Goal: Information Seeking & Learning: Compare options

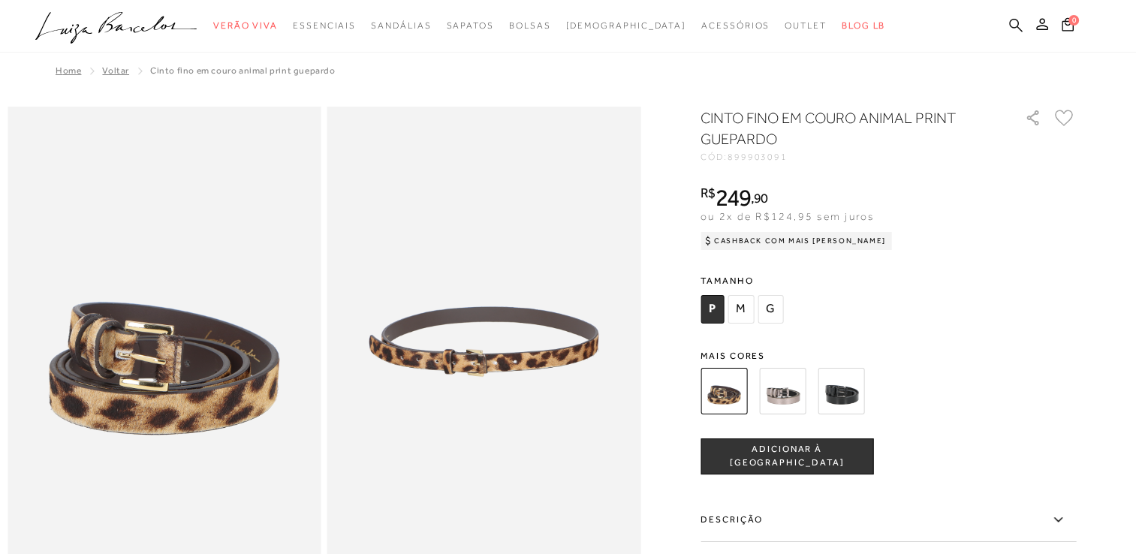
click at [1016, 29] on icon at bounding box center [1016, 25] width 14 height 14
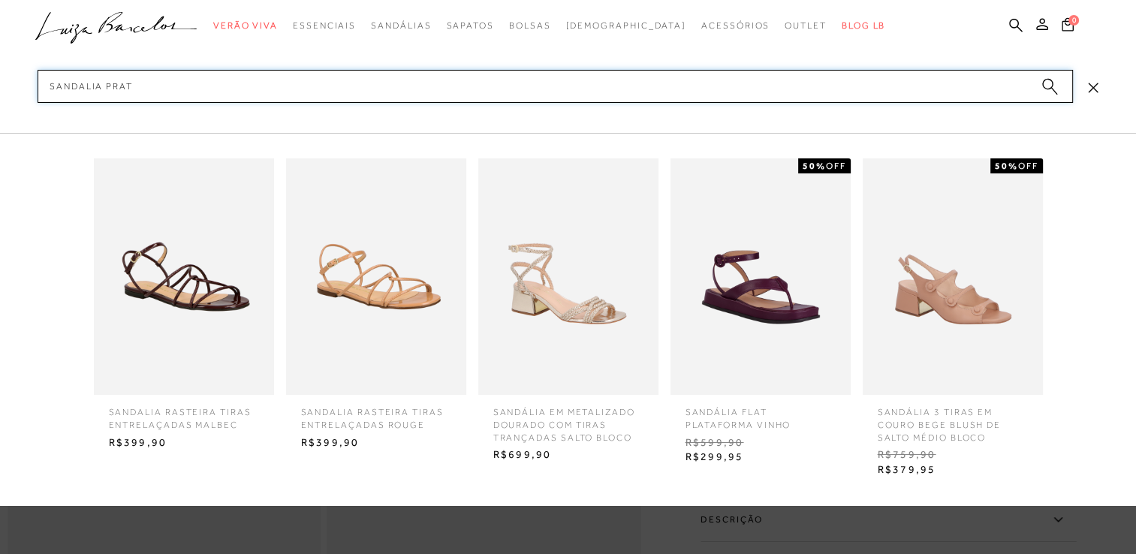
type input "SANDALIA PRATA"
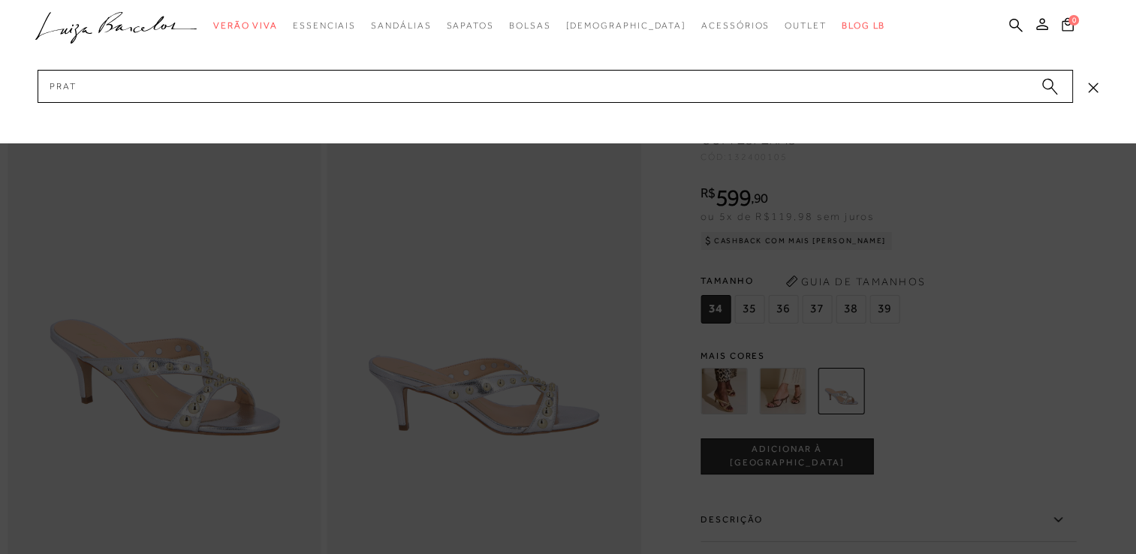
type input "PRATA"
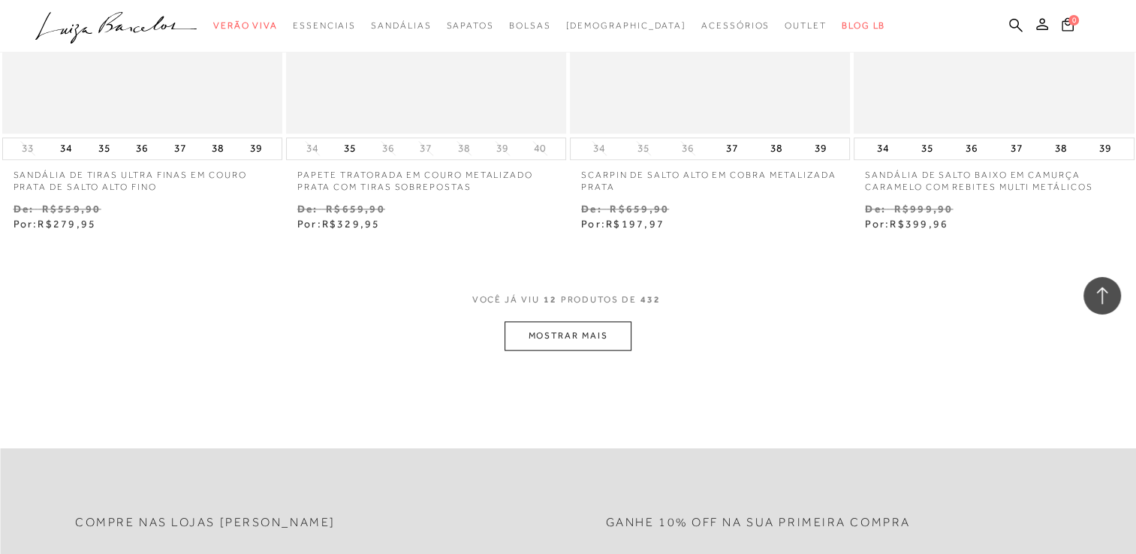
scroll to position [1501, 0]
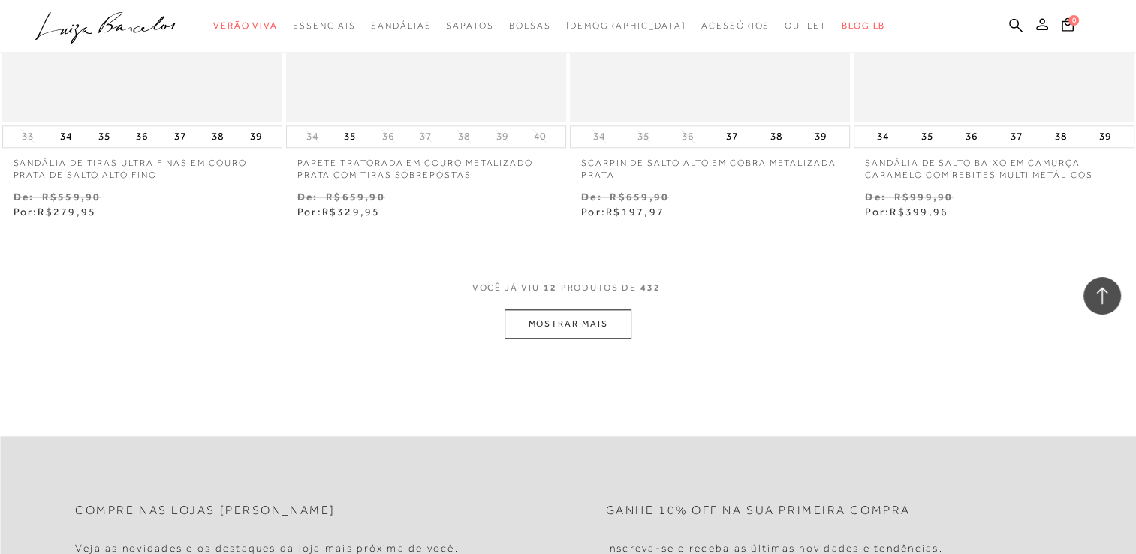
click at [579, 323] on button "MOSTRAR MAIS" at bounding box center [567, 323] width 126 height 29
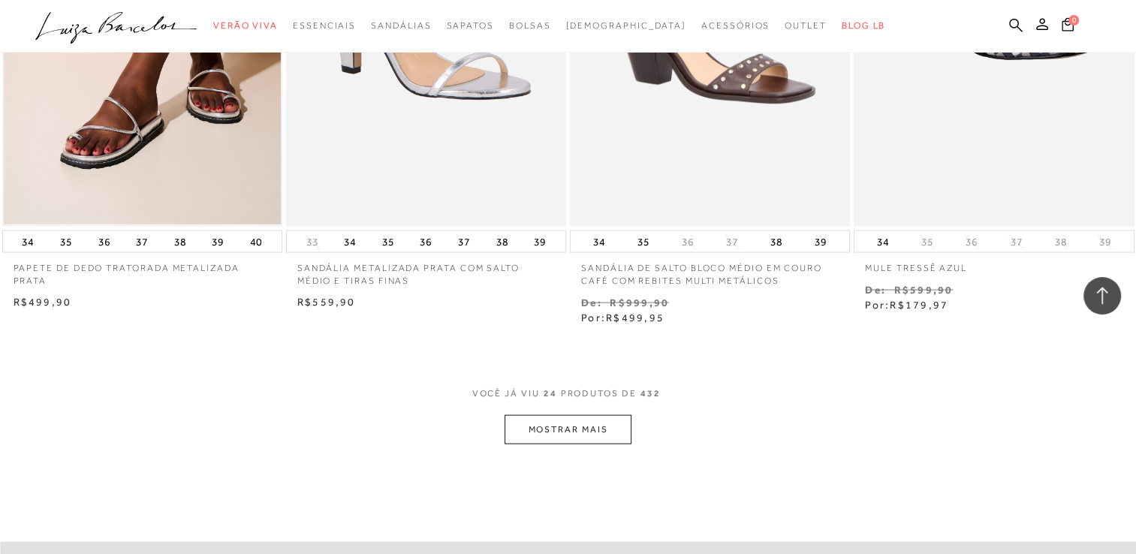
scroll to position [3134, 0]
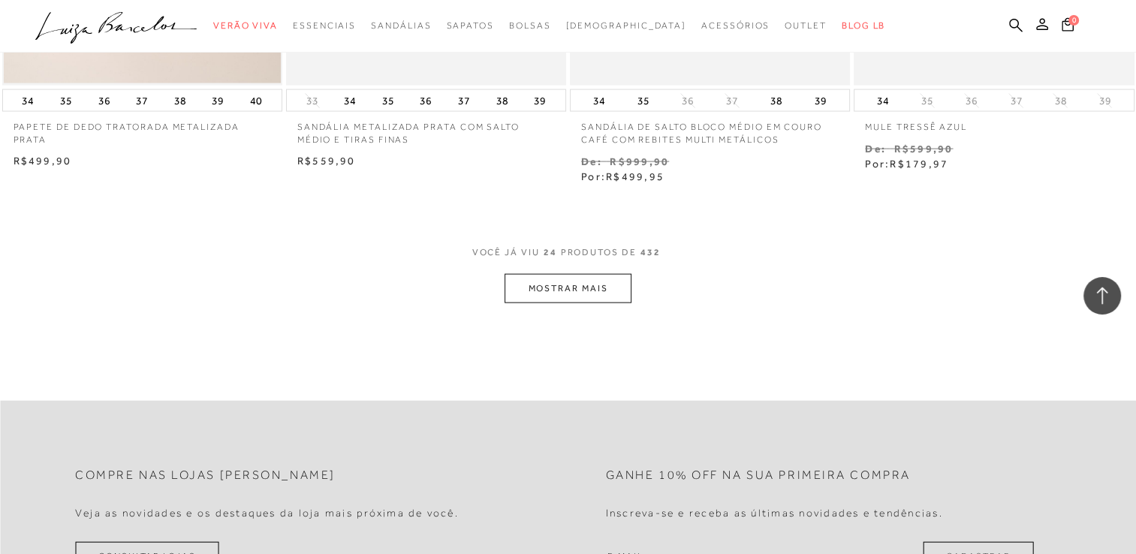
drag, startPoint x: 555, startPoint y: 263, endPoint x: 556, endPoint y: 278, distance: 15.1
click at [555, 263] on span "24" at bounding box center [550, 260] width 14 height 28
click at [558, 279] on button "MOSTRAR MAIS" at bounding box center [567, 288] width 126 height 29
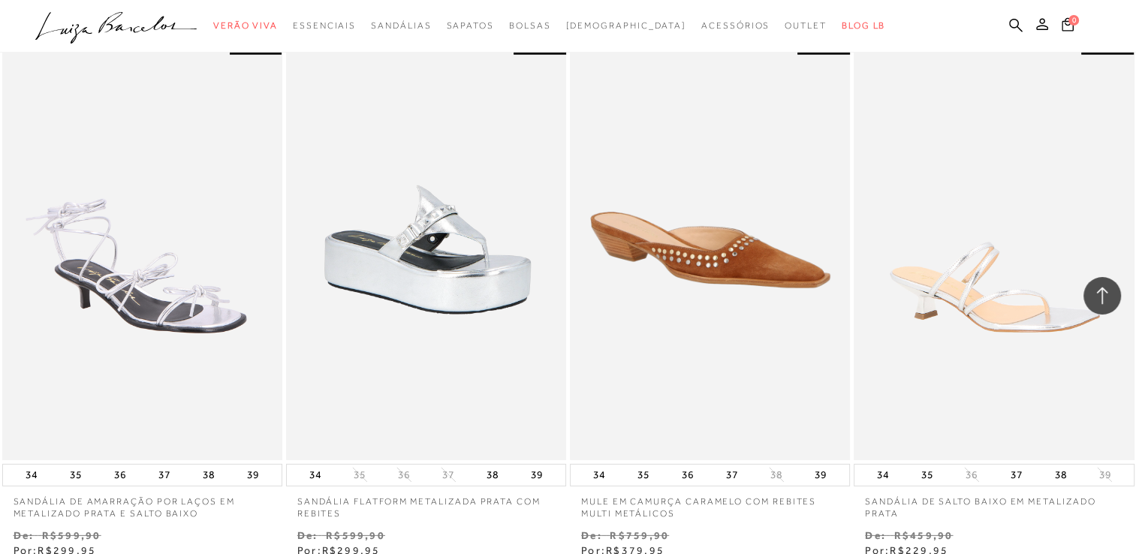
scroll to position [4812, 0]
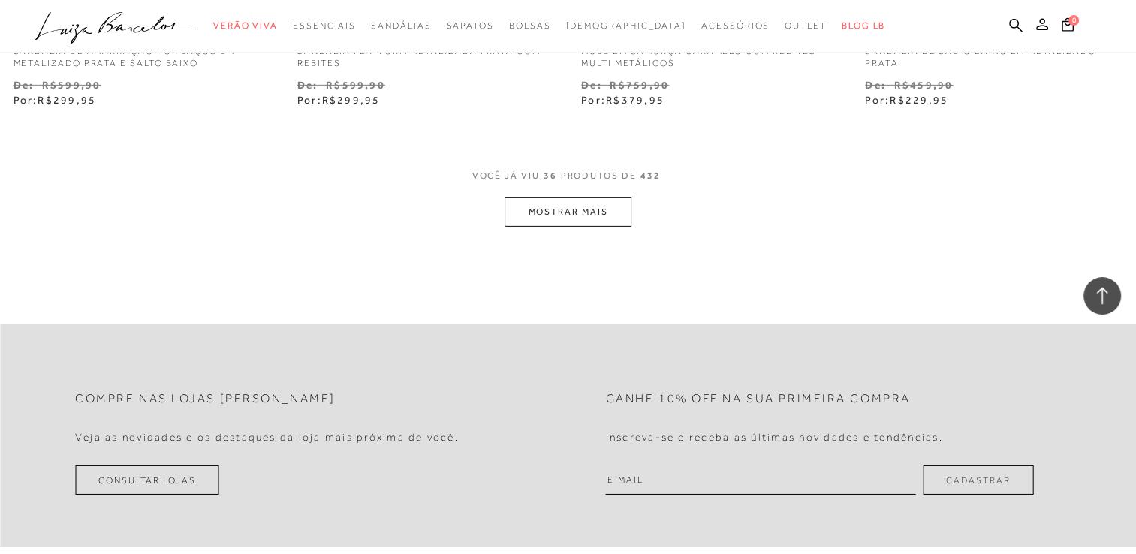
click at [516, 198] on button "MOSTRAR MAIS" at bounding box center [567, 211] width 126 height 29
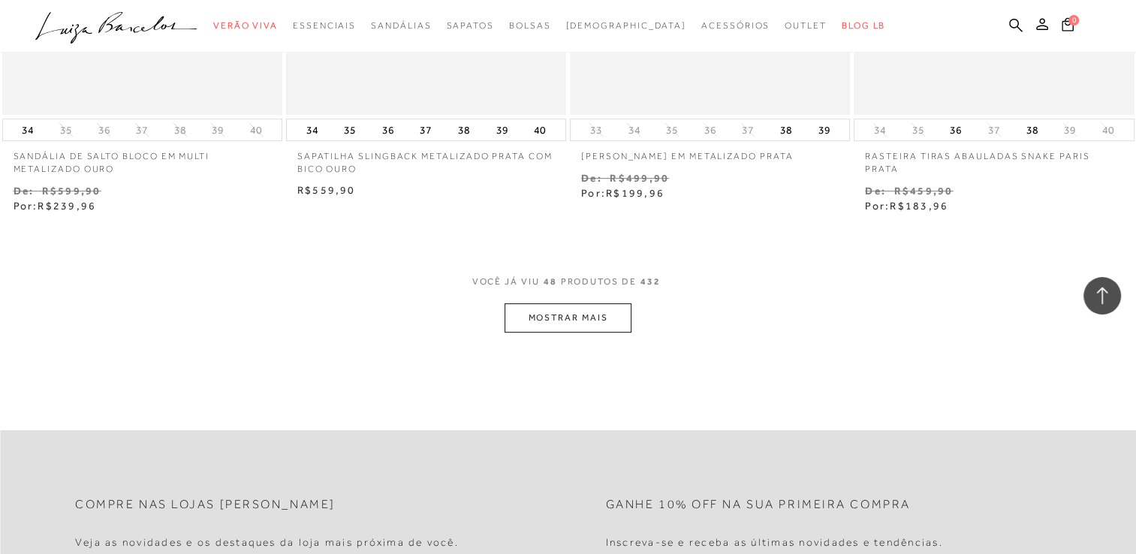
scroll to position [6313, 0]
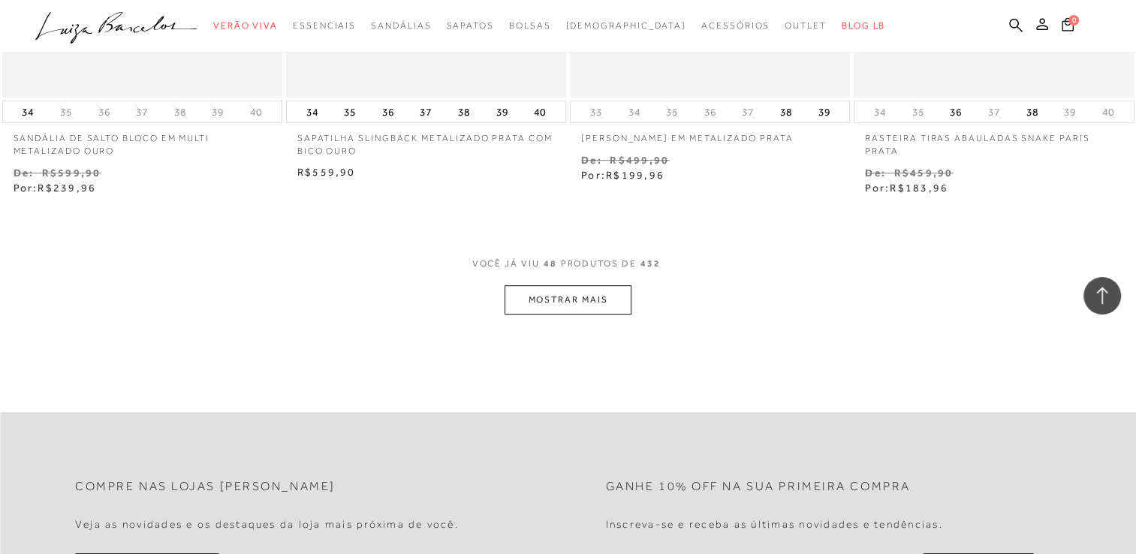
click at [598, 285] on button "MOSTRAR MAIS" at bounding box center [567, 299] width 126 height 29
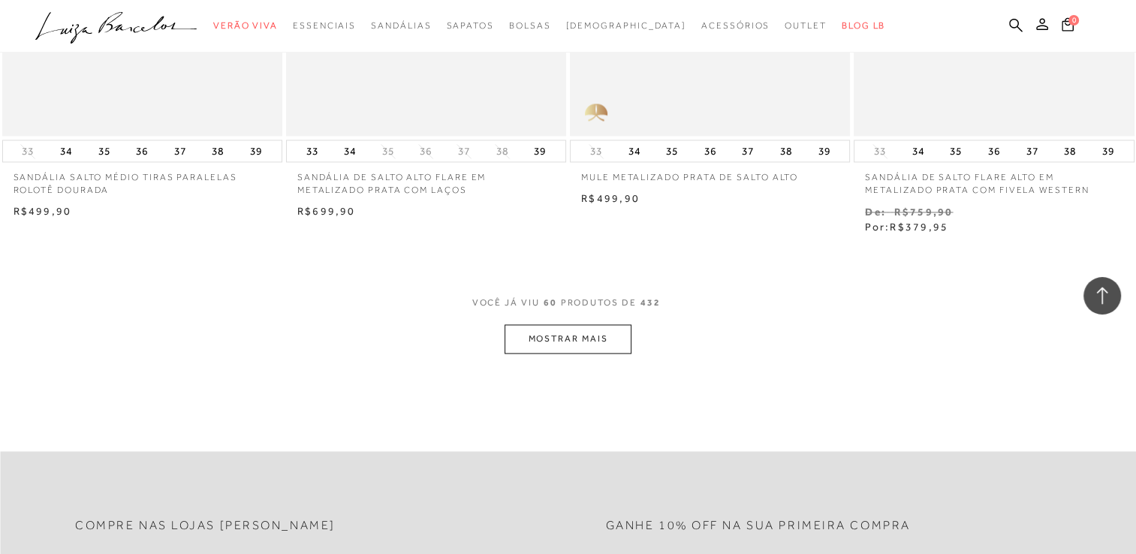
scroll to position [7964, 0]
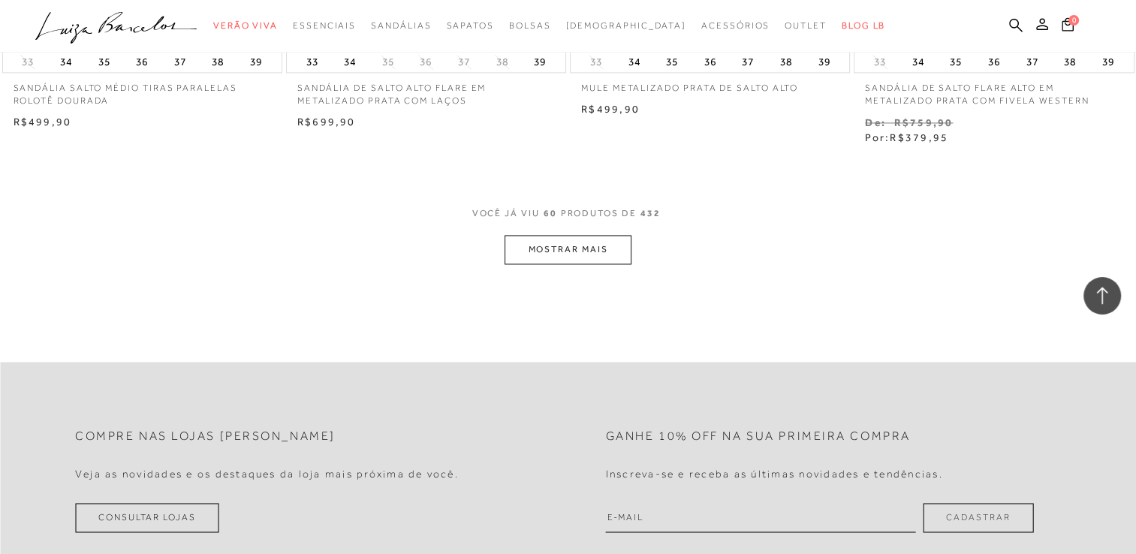
click at [597, 235] on button "MOSTRAR MAIS" at bounding box center [567, 249] width 126 height 29
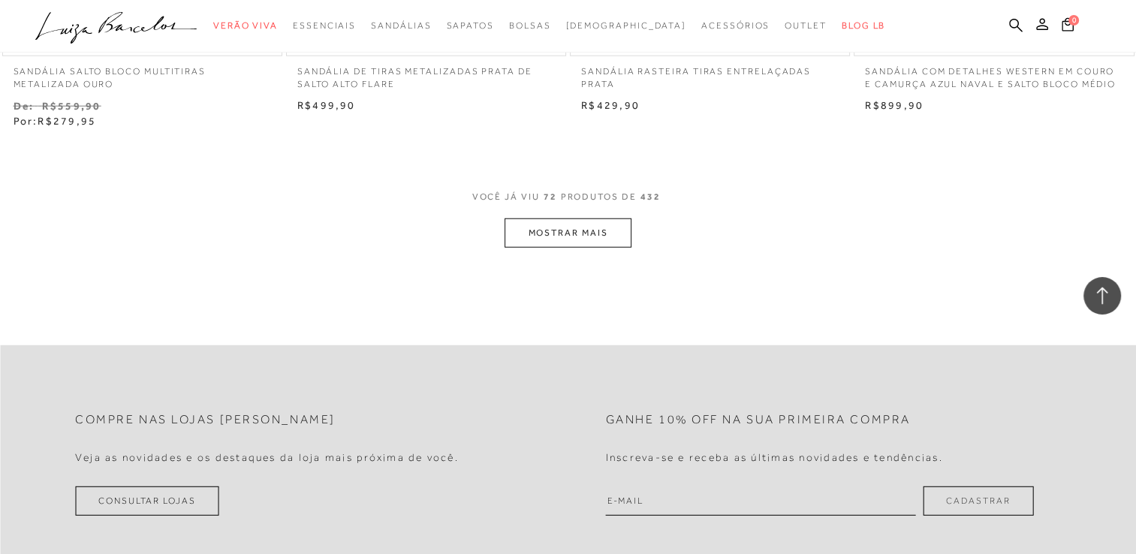
scroll to position [9615, 0]
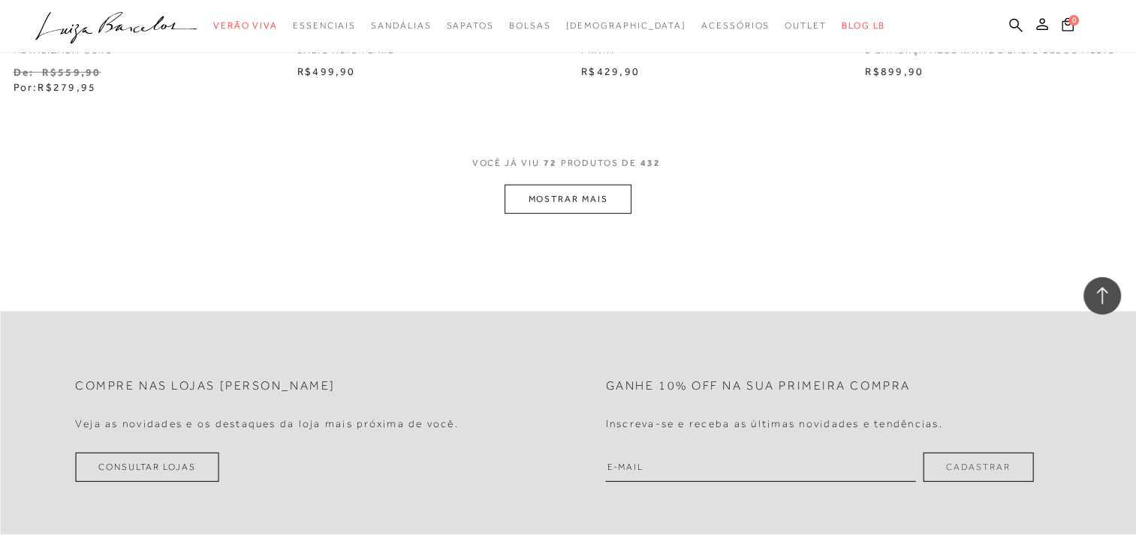
click at [600, 197] on button "MOSTRAR MAIS" at bounding box center [567, 199] width 126 height 29
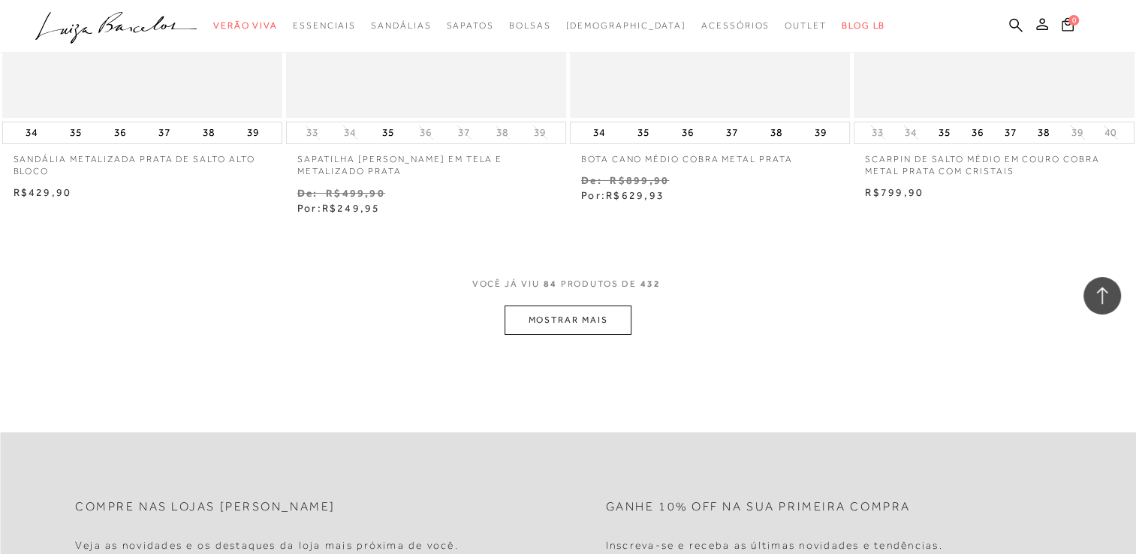
scroll to position [11097, 0]
click at [587, 308] on button "MOSTRAR MAIS" at bounding box center [567, 317] width 126 height 29
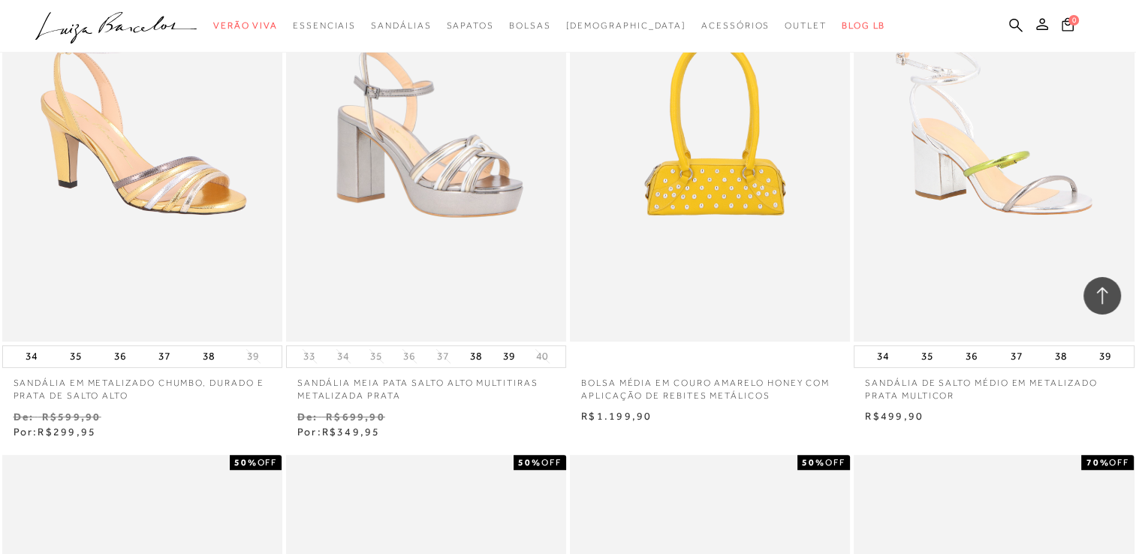
click at [1001, 165] on img at bounding box center [993, 131] width 277 height 416
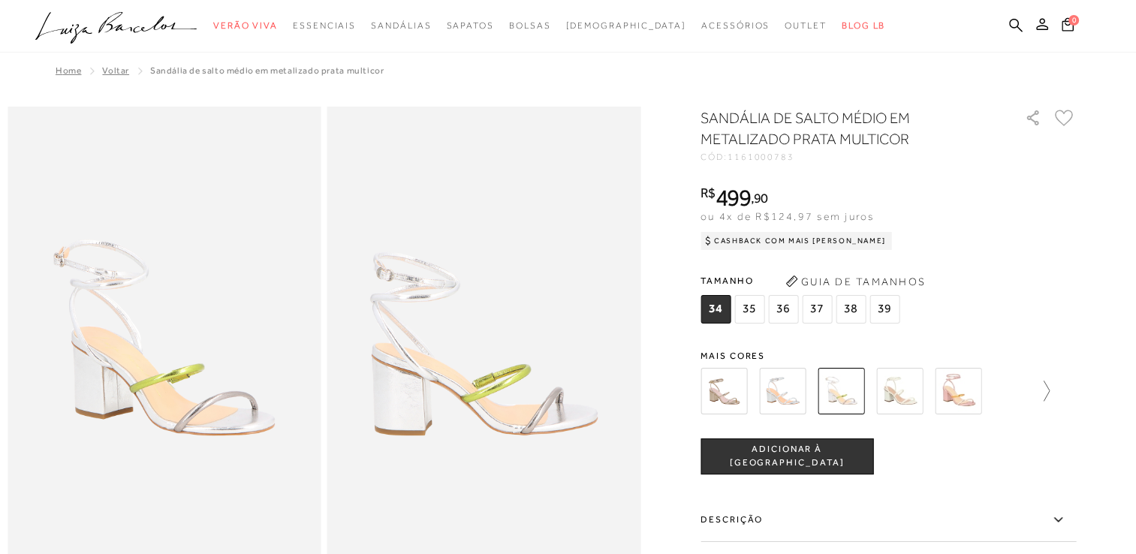
click at [1049, 398] on icon at bounding box center [1046, 391] width 6 height 20
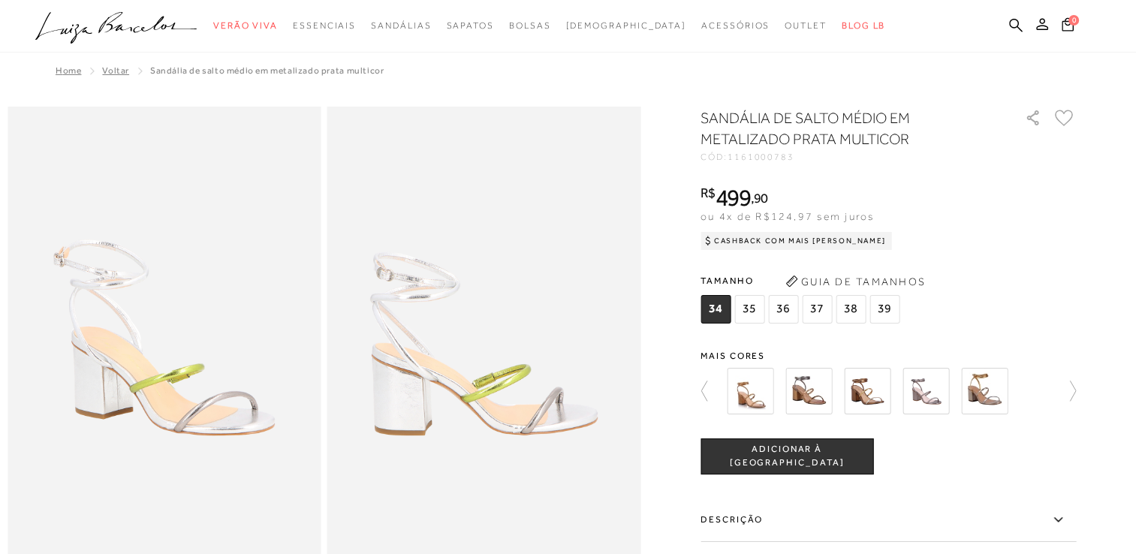
click at [983, 388] on img at bounding box center [984, 391] width 47 height 47
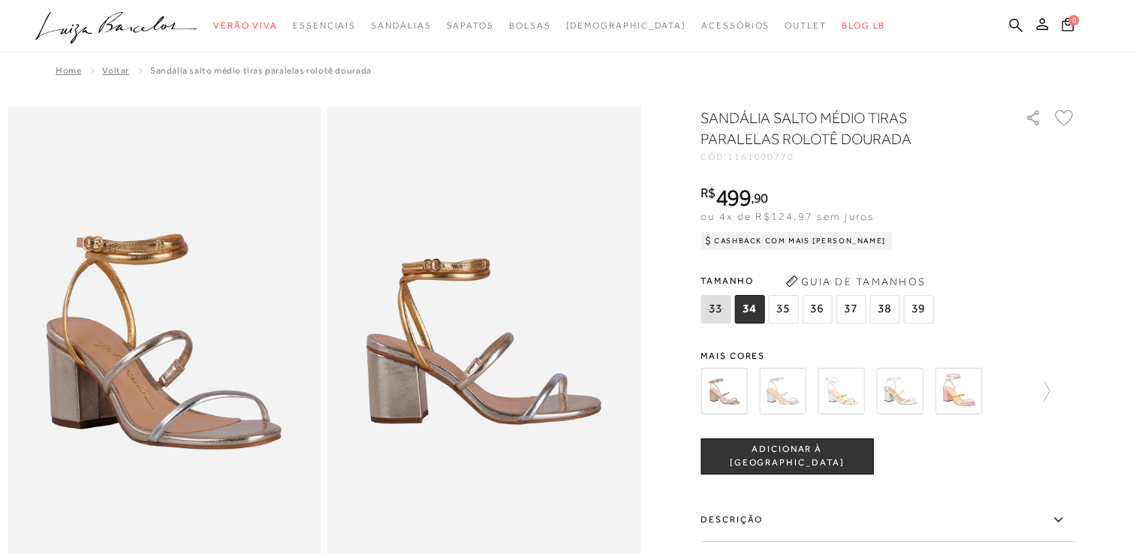
click at [754, 158] on span "1161000770" at bounding box center [760, 157] width 67 height 11
copy span "1161000770"
click at [1015, 19] on icon at bounding box center [1016, 25] width 14 height 14
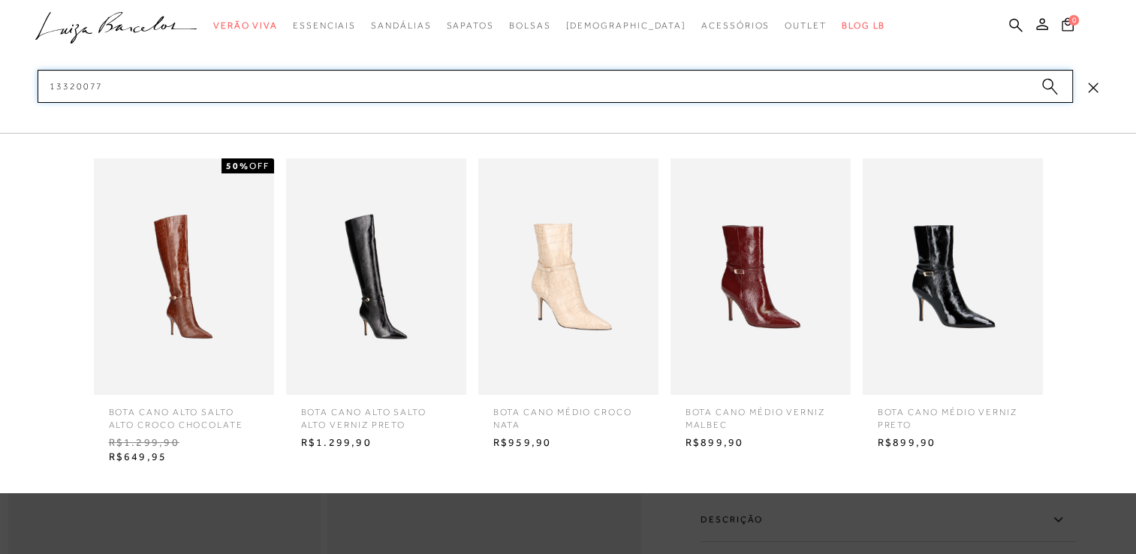
type input "133200771"
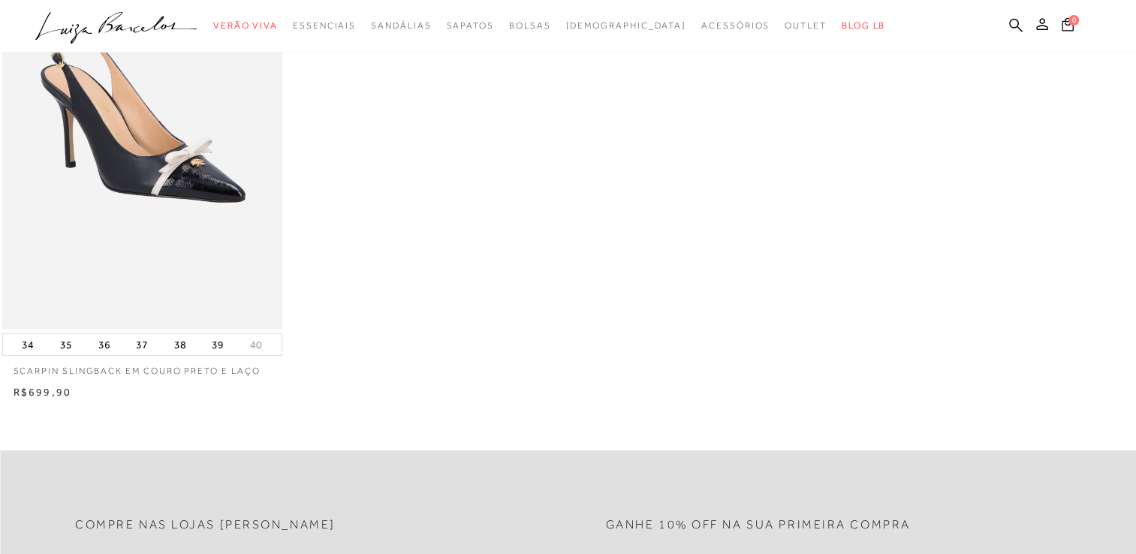
click at [161, 150] on img at bounding box center [142, 120] width 277 height 416
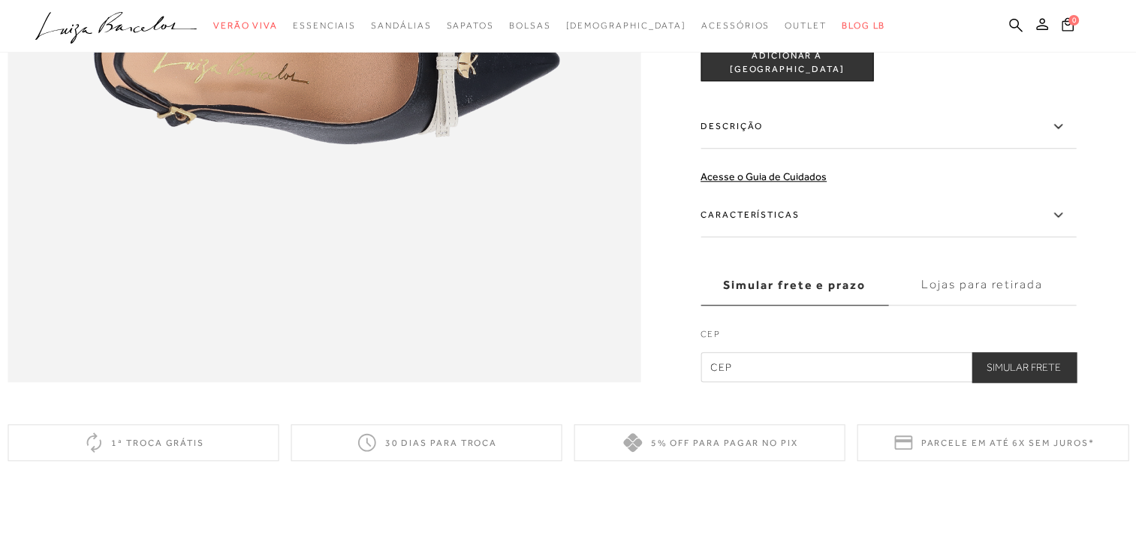
scroll to position [1426, 0]
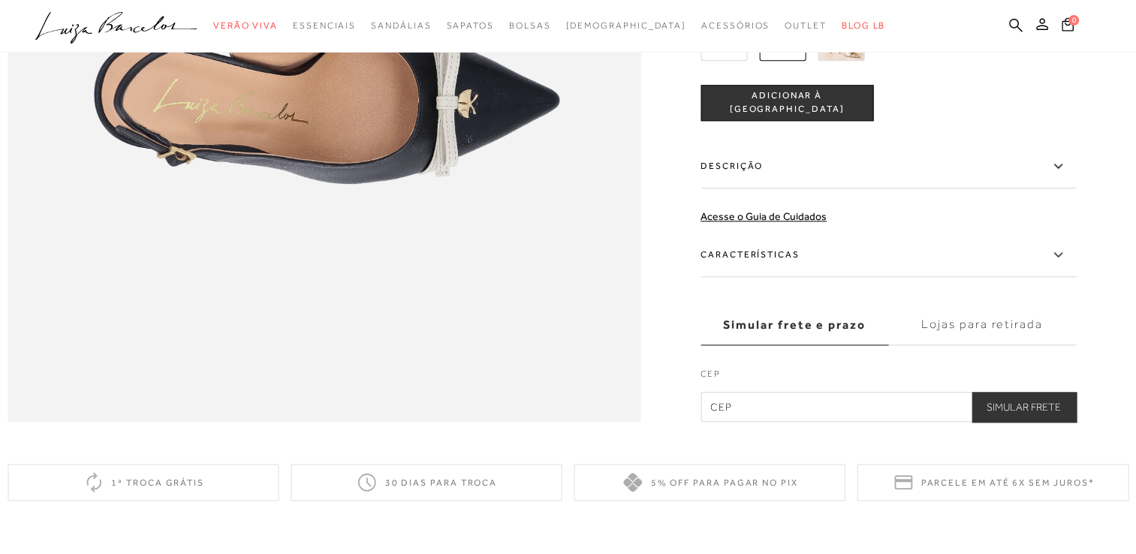
click at [1036, 277] on label "Características" at bounding box center [887, 255] width 375 height 44
click at [0, 0] on input "Características" at bounding box center [0, 0] width 0 height 0
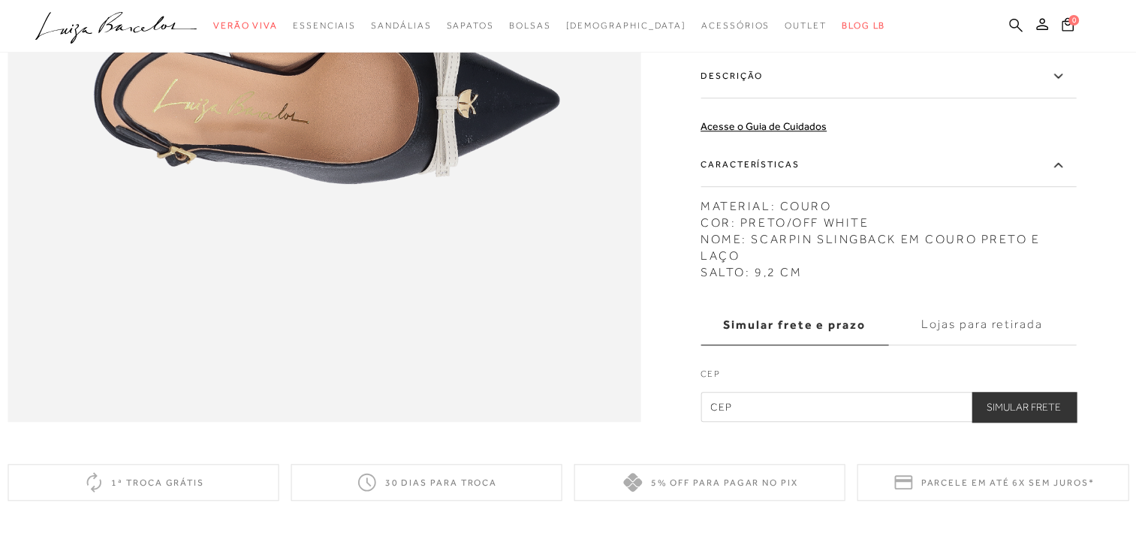
click at [1015, 22] on icon at bounding box center [1016, 25] width 14 height 14
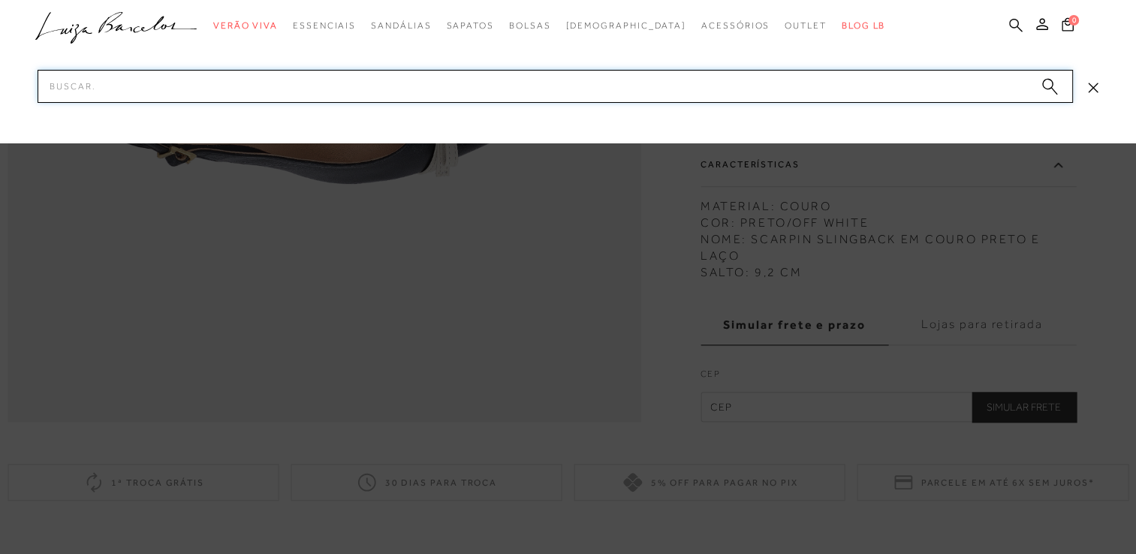
paste input "131300822"
type input "131300822"
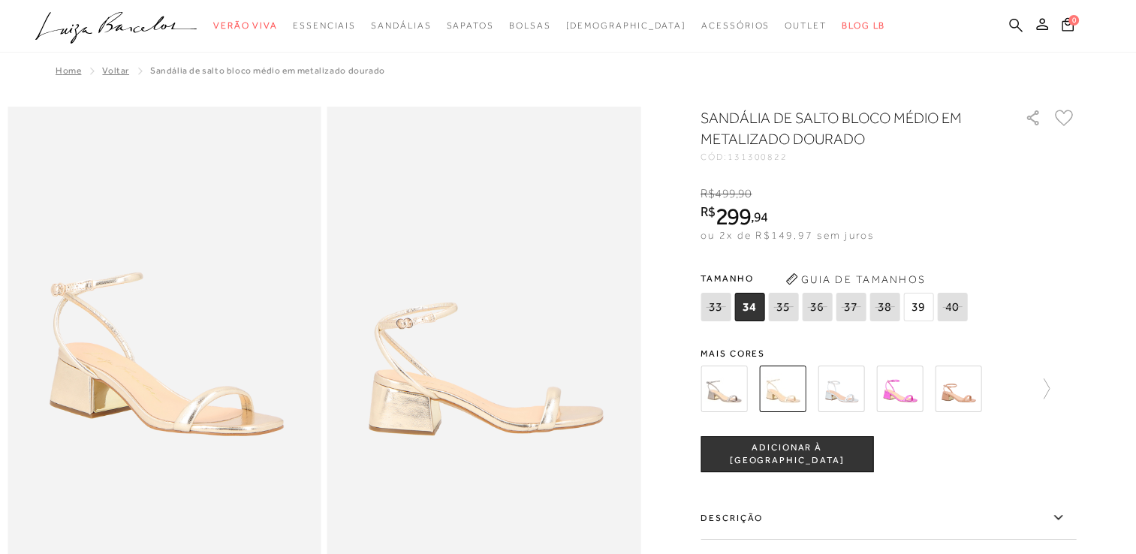
click at [1015, 18] on icon at bounding box center [1016, 25] width 14 height 14
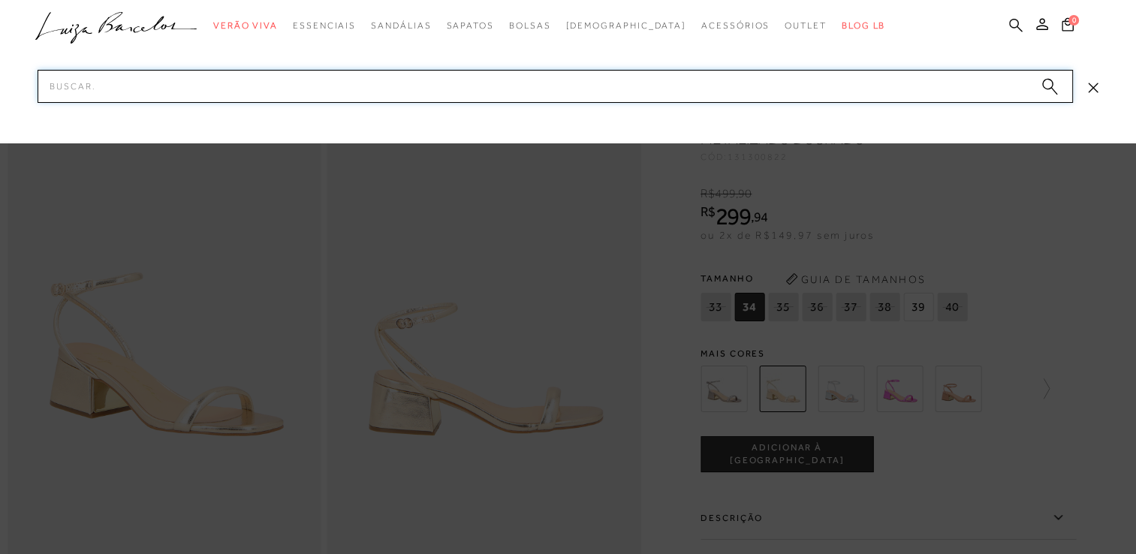
paste input "11610007-70"
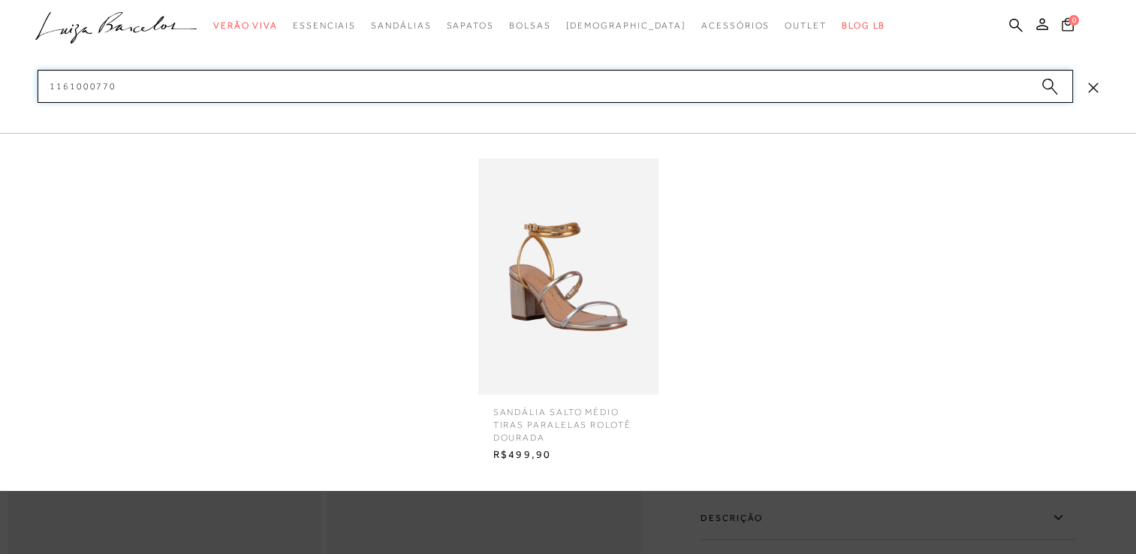
type input "1161000770"
click at [566, 239] on img at bounding box center [568, 276] width 180 height 236
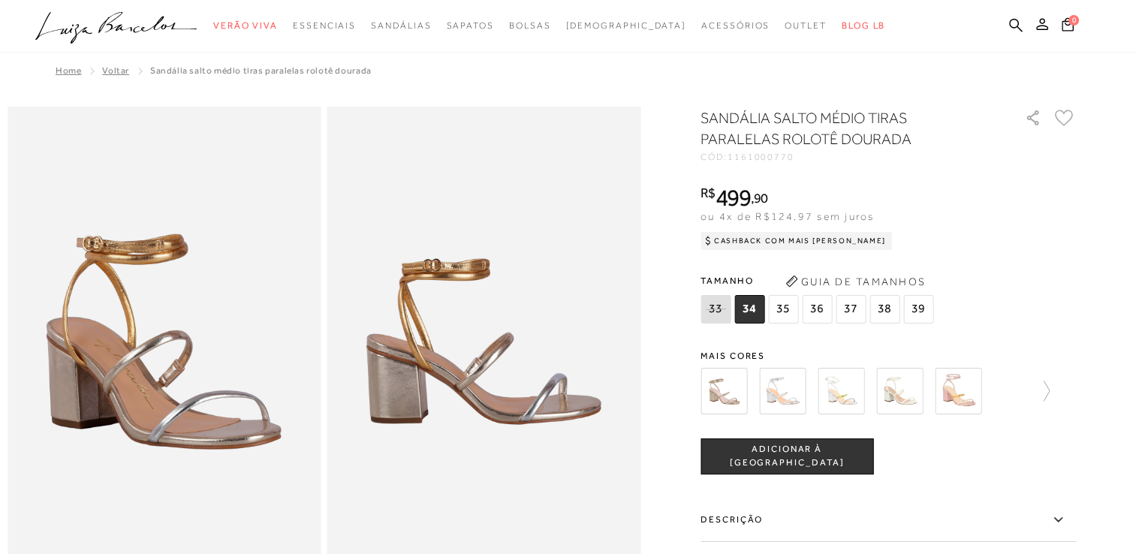
click at [763, 158] on span "1161000770" at bounding box center [760, 157] width 67 height 11
copy span "1161000770"
click at [1020, 34] on link at bounding box center [1016, 26] width 14 height 19
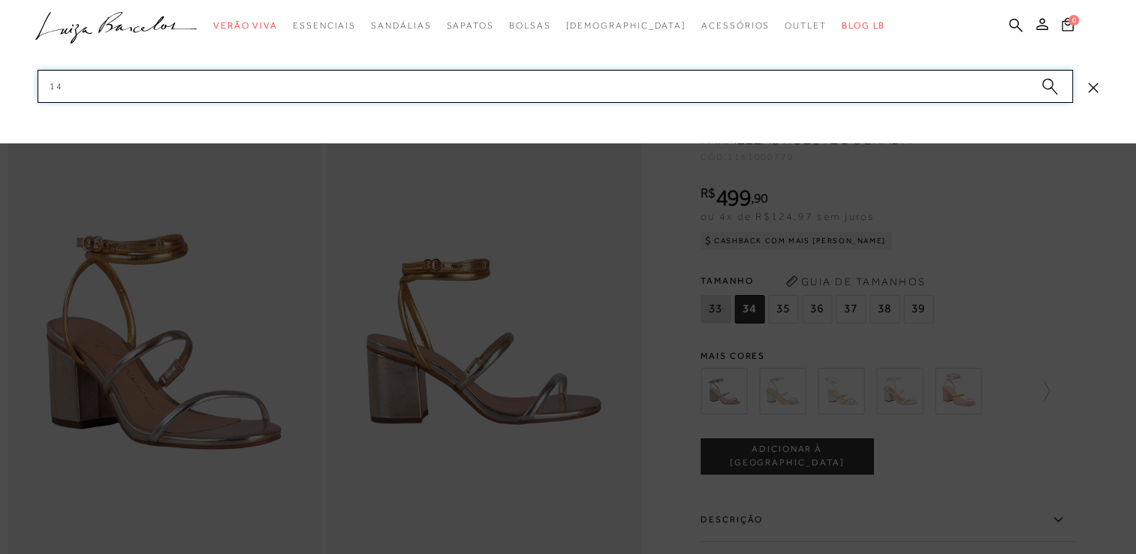
type input "1"
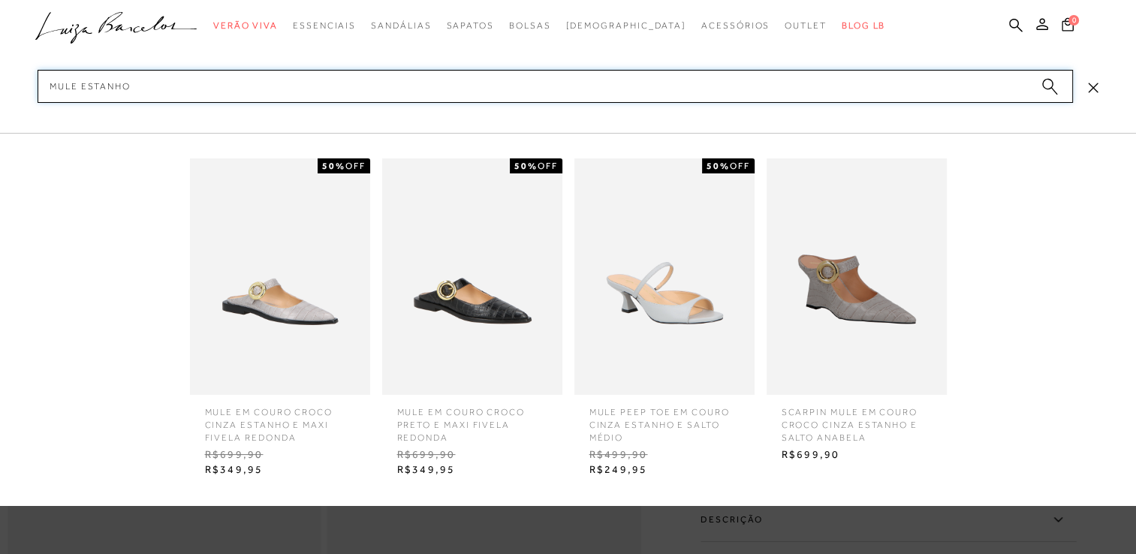
scroll to position [150, 0]
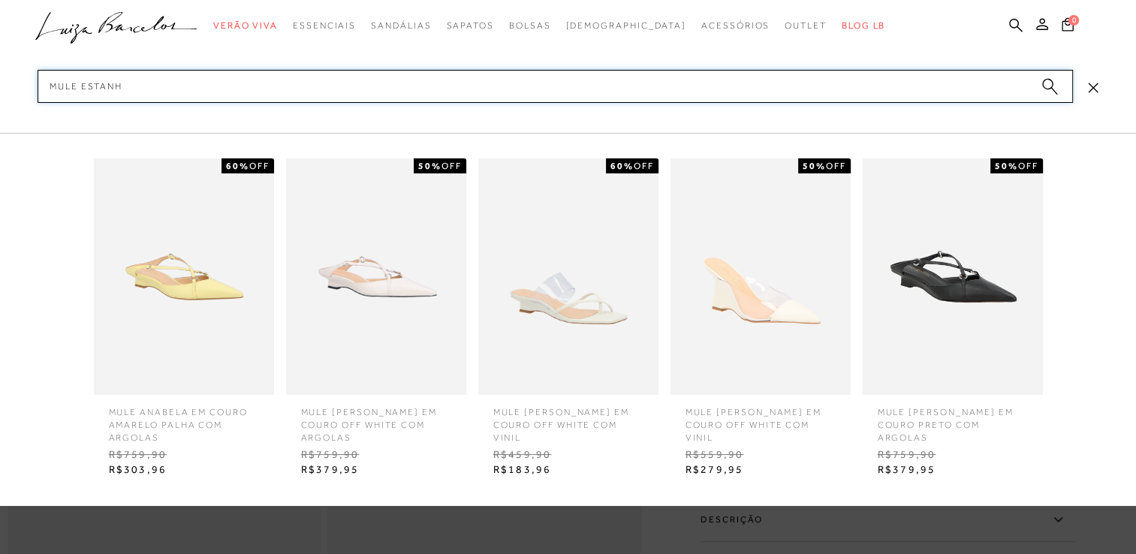
type input "MULE ESTANHO"
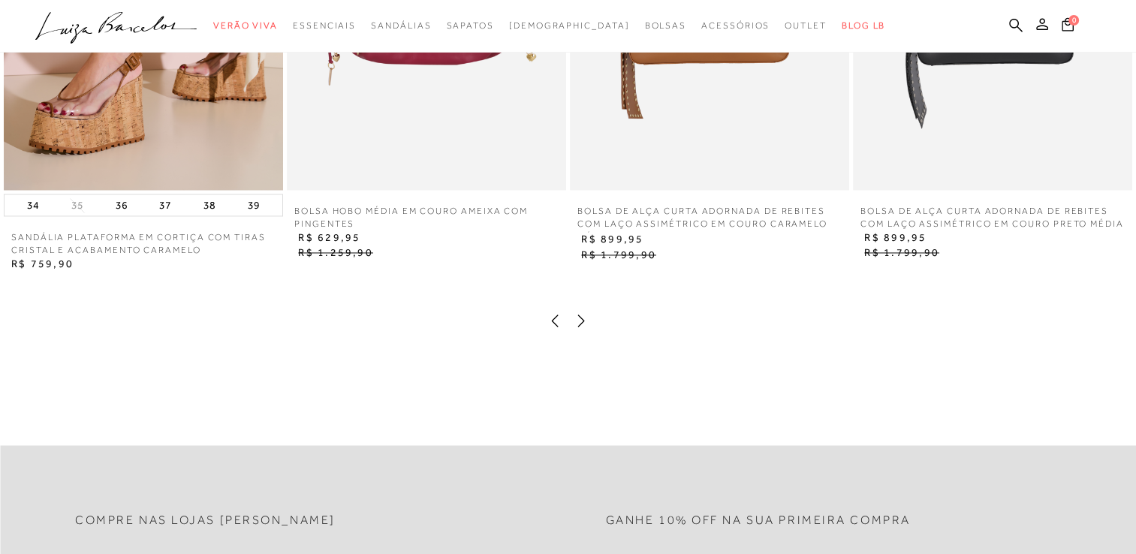
scroll to position [2327, 0]
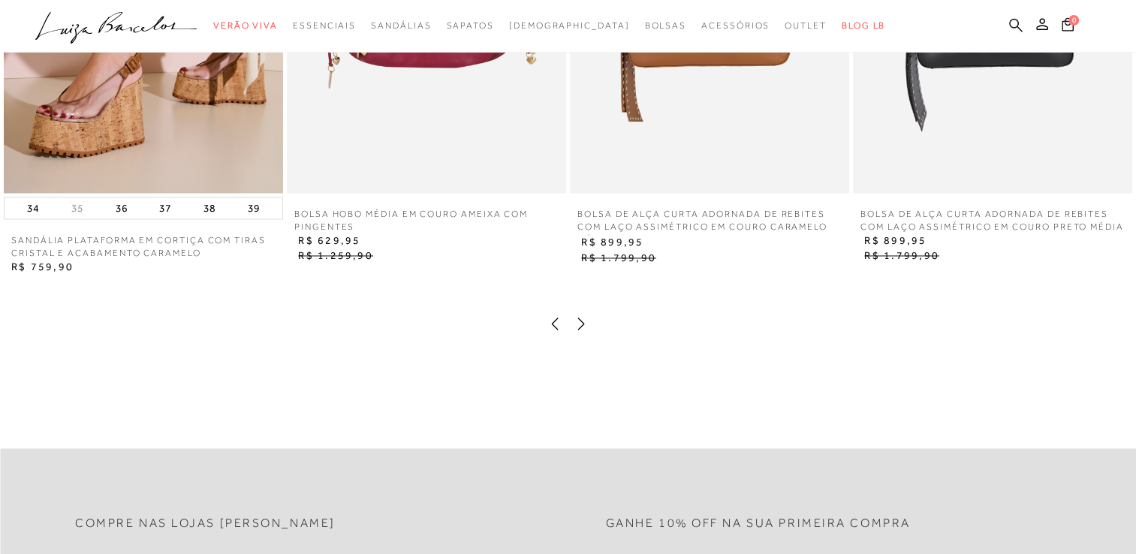
click at [1012, 24] on icon at bounding box center [1016, 25] width 14 height 14
click at [1006, 29] on ul ".a{fill-rule:evenodd;} Verão Viva Em alta Favoritos das Influenciadoras Apostas…" at bounding box center [556, 26] width 1042 height 28
click at [1012, 32] on link at bounding box center [1016, 26] width 14 height 19
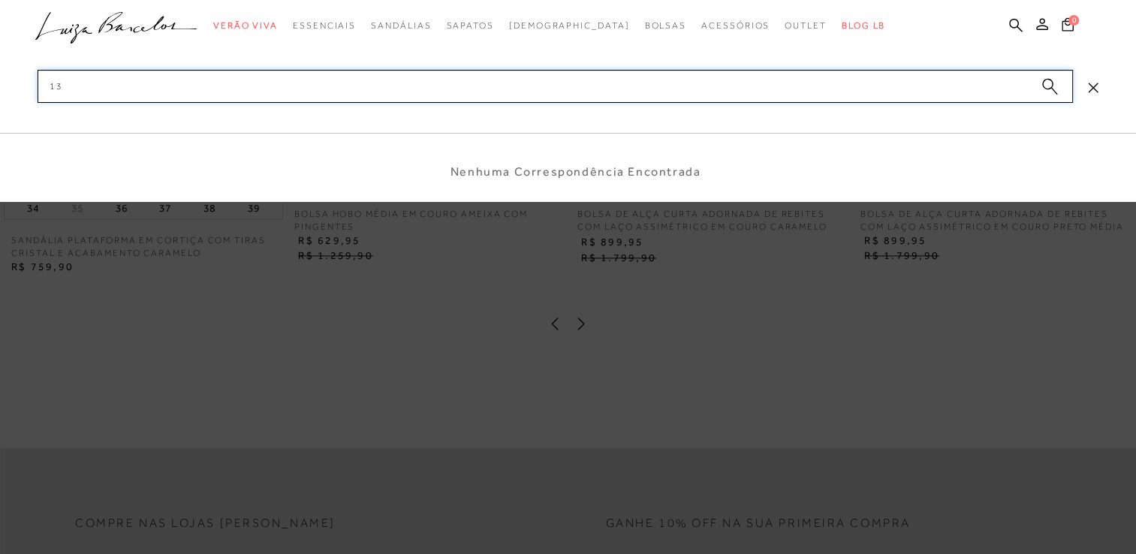
type input "1"
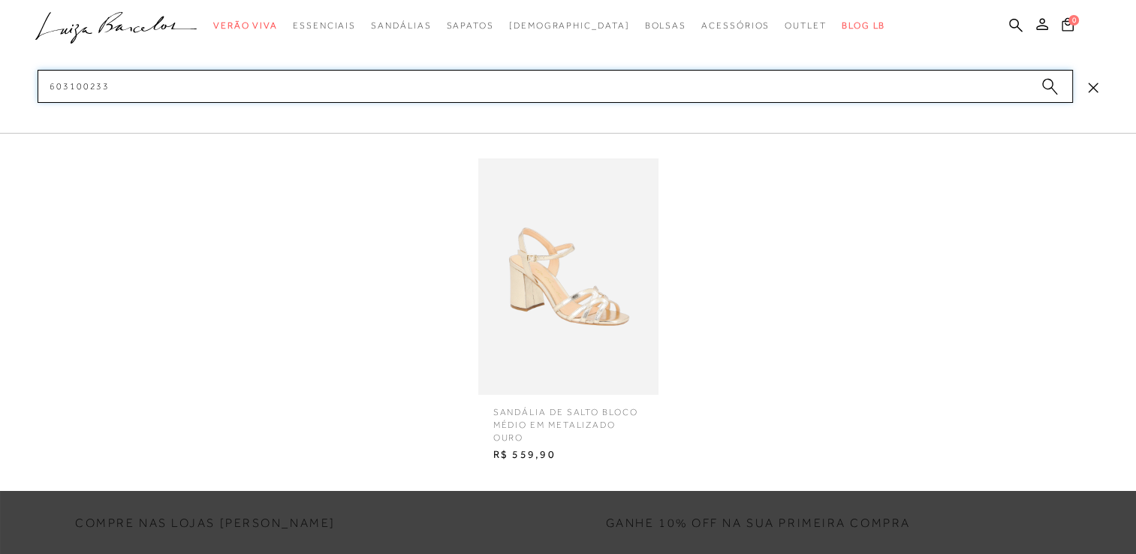
type input "603100233"
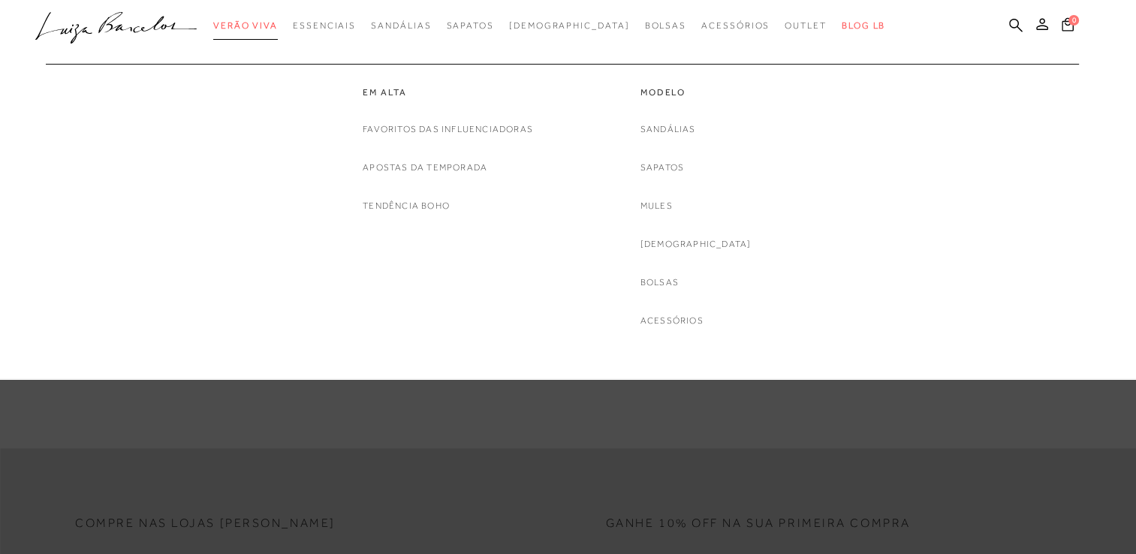
click at [271, 23] on span "Verão Viva" at bounding box center [245, 25] width 65 height 11
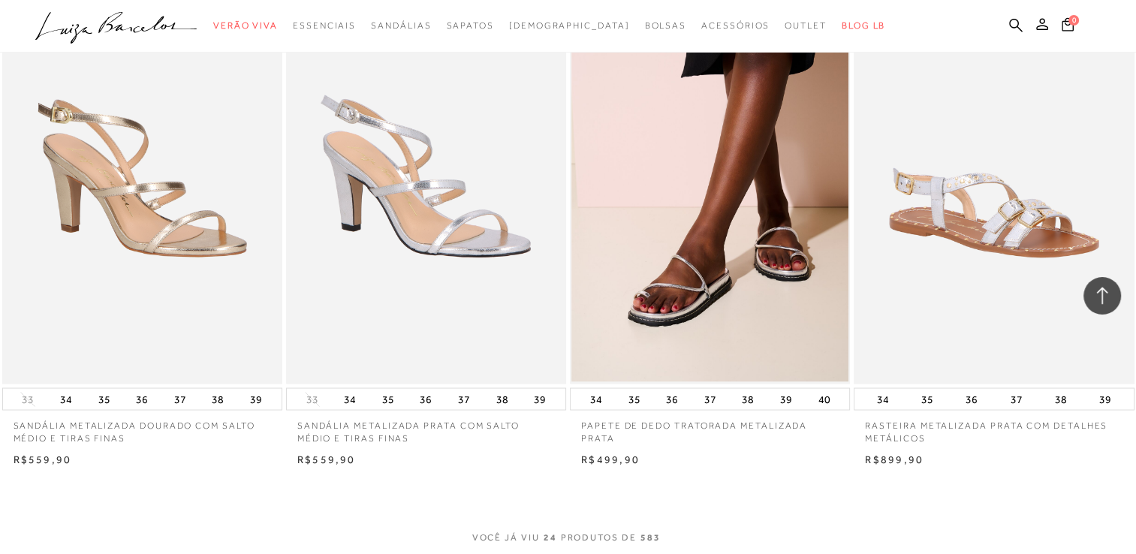
scroll to position [2777, 0]
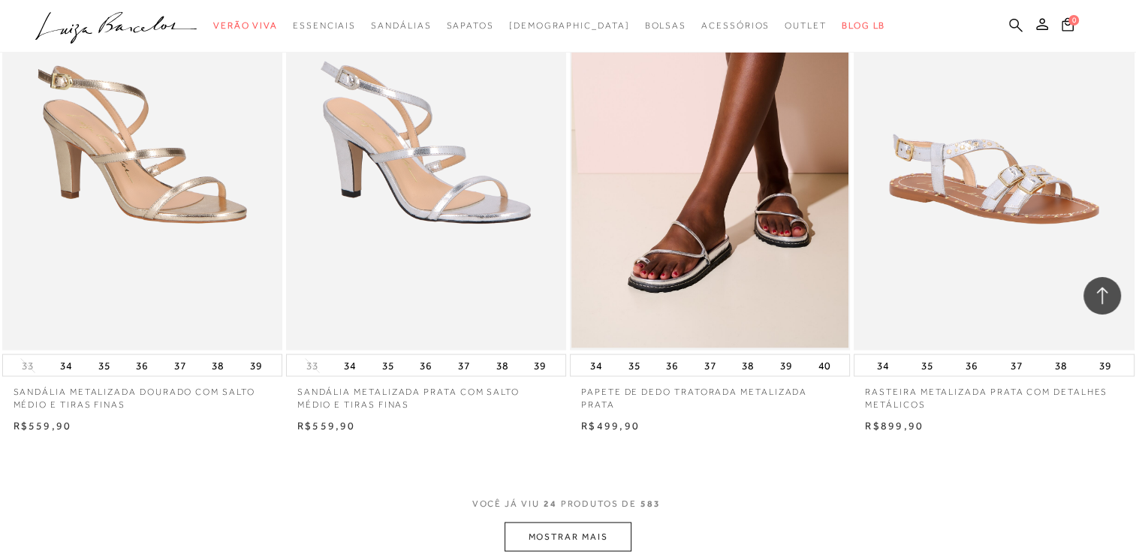
click at [1018, 20] on icon at bounding box center [1016, 25] width 14 height 14
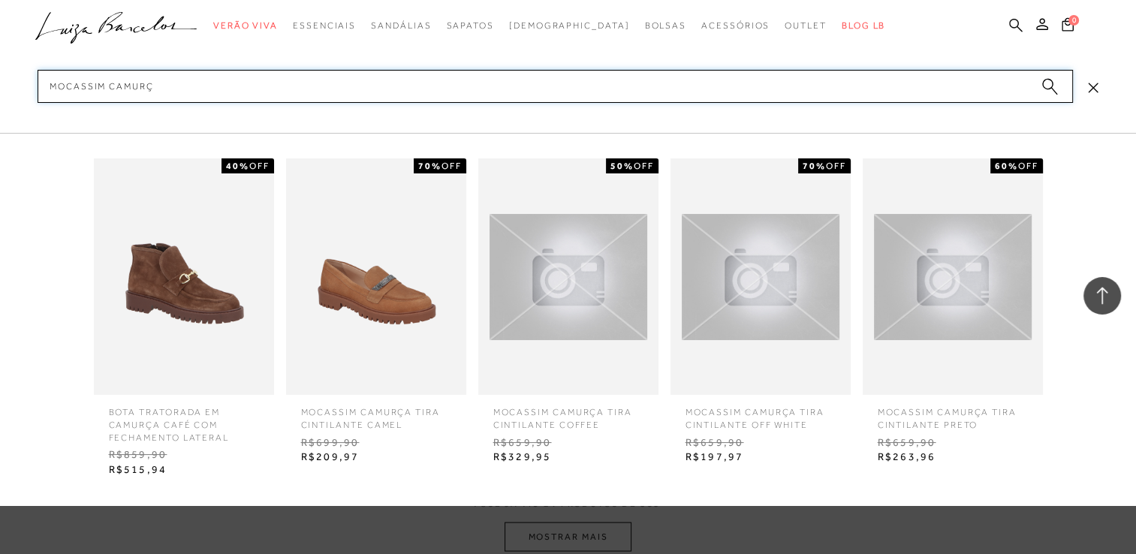
type input "mocassim camurça"
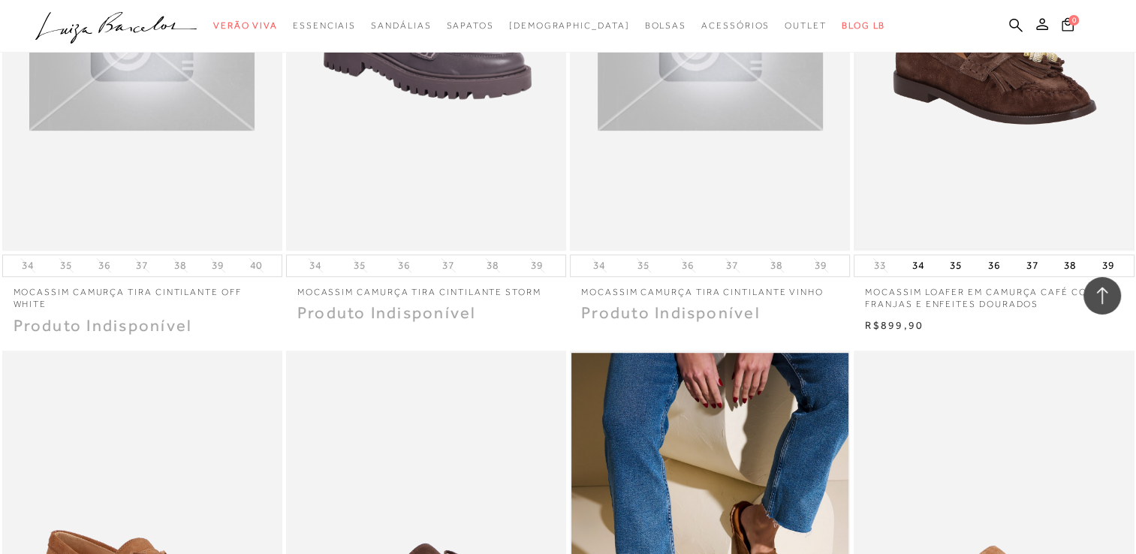
click at [1065, 119] on img at bounding box center [993, 41] width 277 height 416
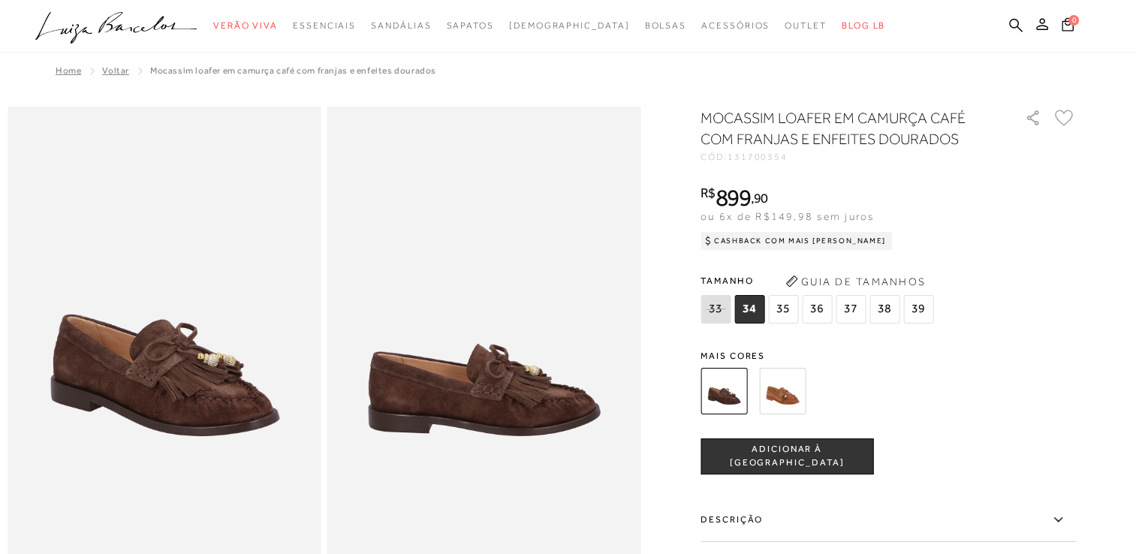
click at [780, 158] on span "131700354" at bounding box center [757, 157] width 60 height 11
copy span "131700354"
click at [1015, 26] on icon at bounding box center [1016, 25] width 14 height 14
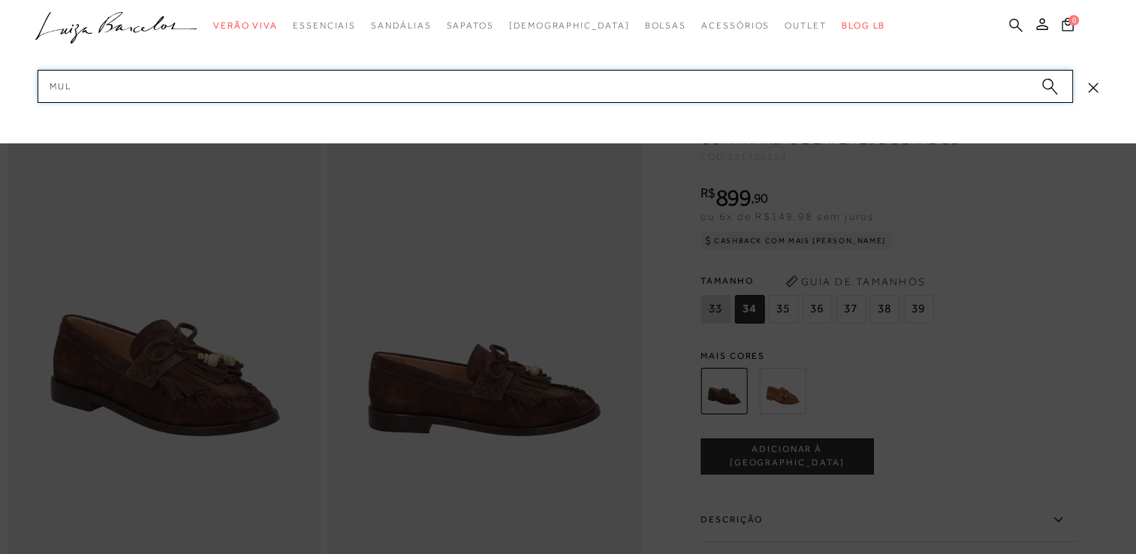
type input "mule"
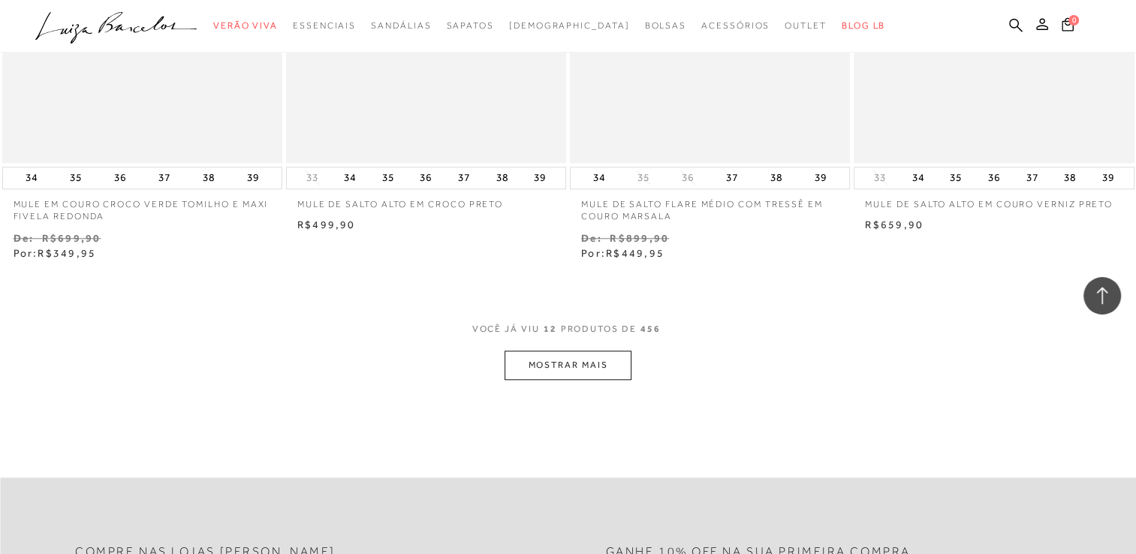
scroll to position [1426, 0]
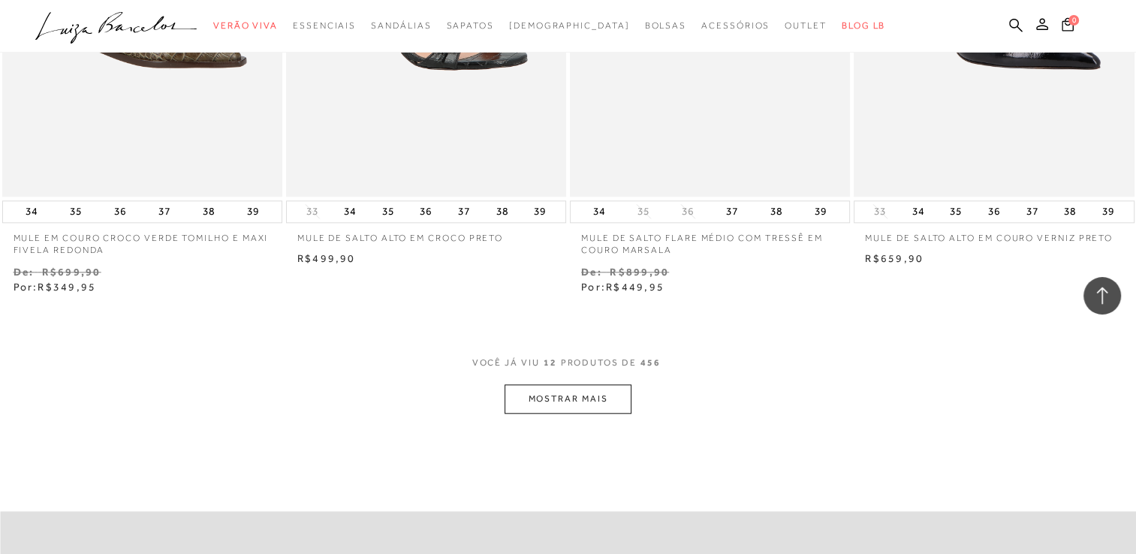
click at [588, 399] on button "MOSTRAR MAIS" at bounding box center [567, 398] width 126 height 29
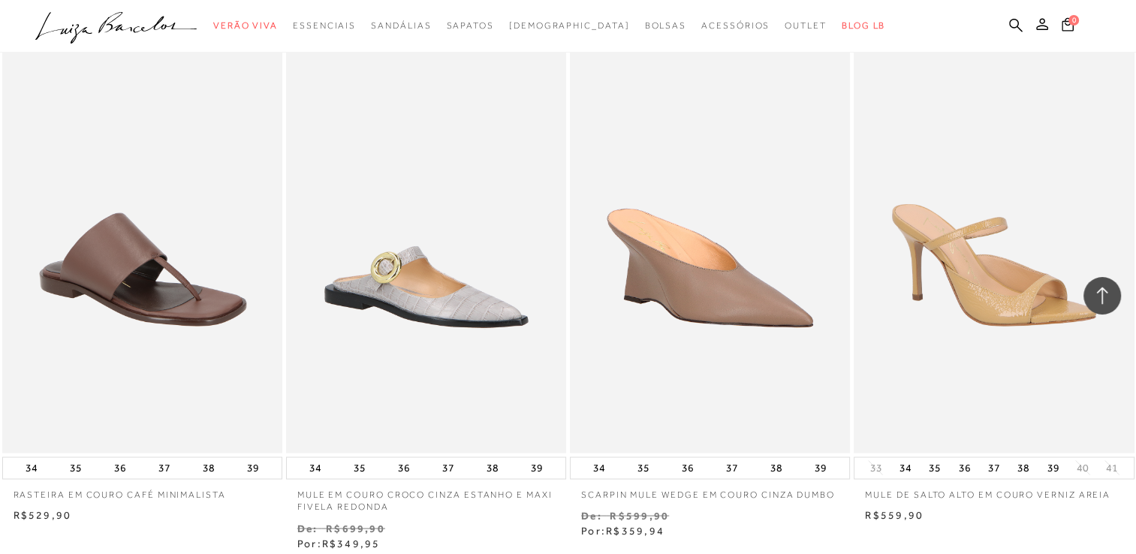
scroll to position [2777, 0]
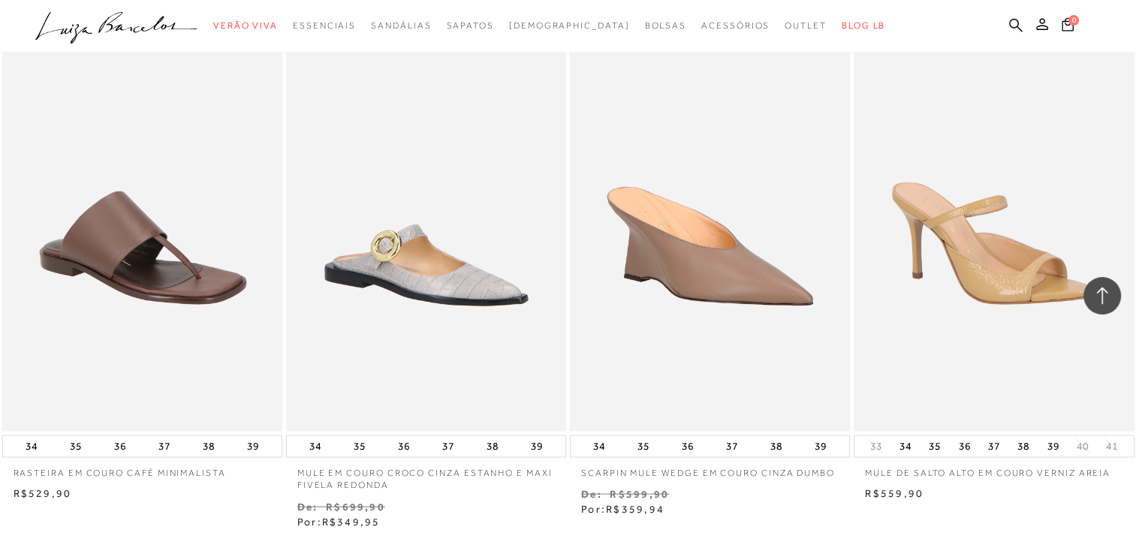
click at [702, 265] on img at bounding box center [709, 221] width 277 height 416
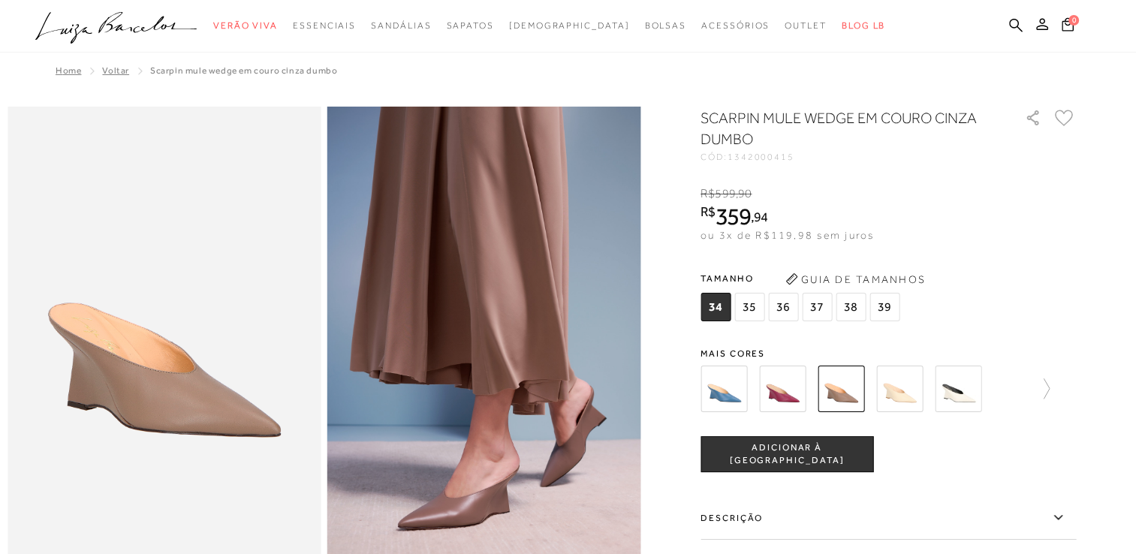
click at [770, 158] on span "1342000415" at bounding box center [760, 157] width 67 height 11
copy span "1342000415"
click at [1048, 390] on icon at bounding box center [1038, 388] width 21 height 21
click at [751, 389] on img at bounding box center [749, 388] width 47 height 47
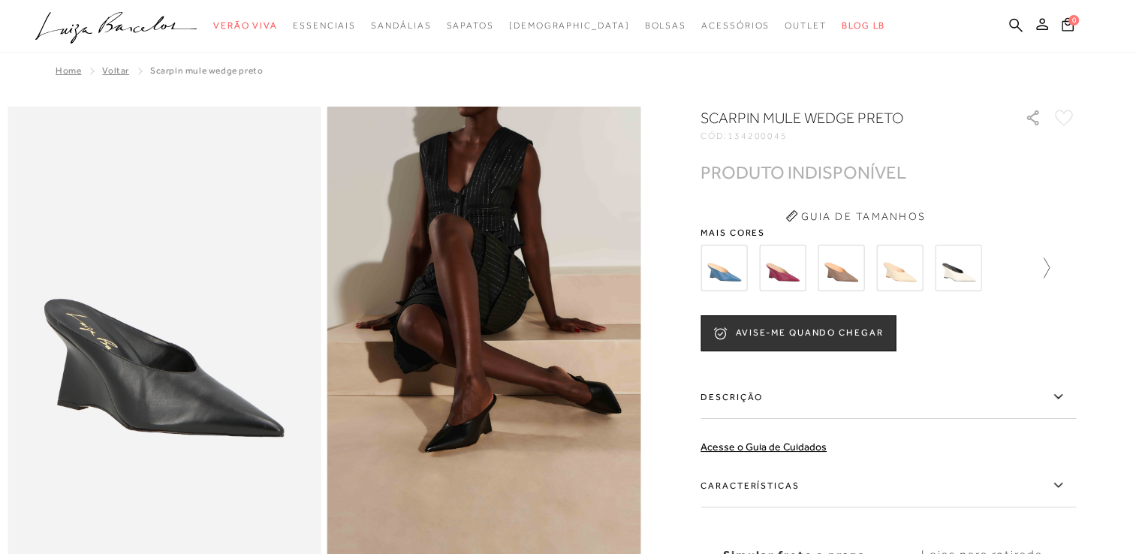
click at [1049, 271] on icon at bounding box center [1038, 267] width 21 height 21
click at [814, 266] on img at bounding box center [808, 268] width 47 height 47
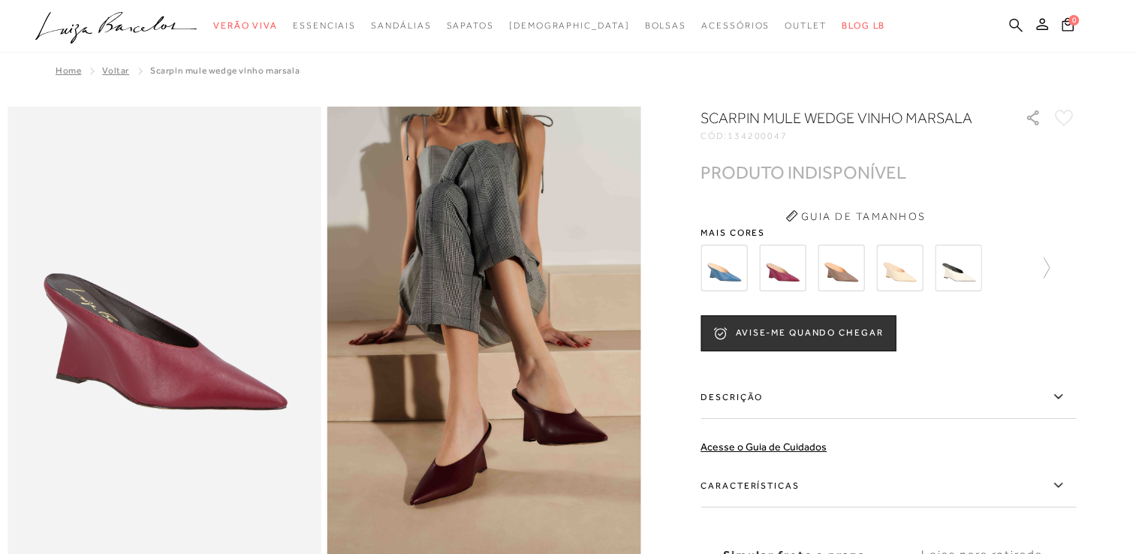
click at [1010, 20] on icon at bounding box center [1016, 25] width 14 height 14
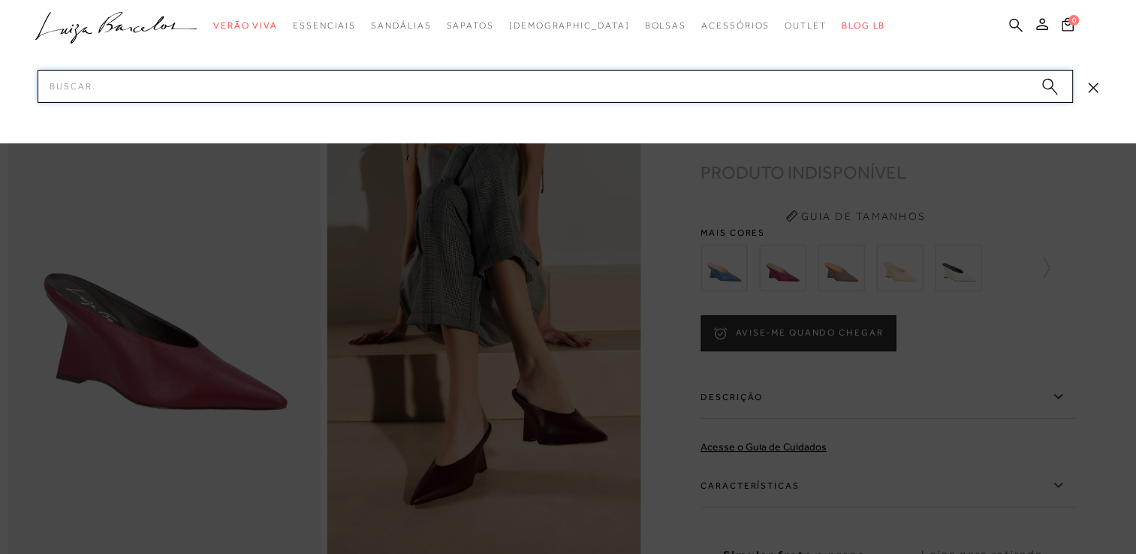
paste input "1342000419"
type input "1342000419"
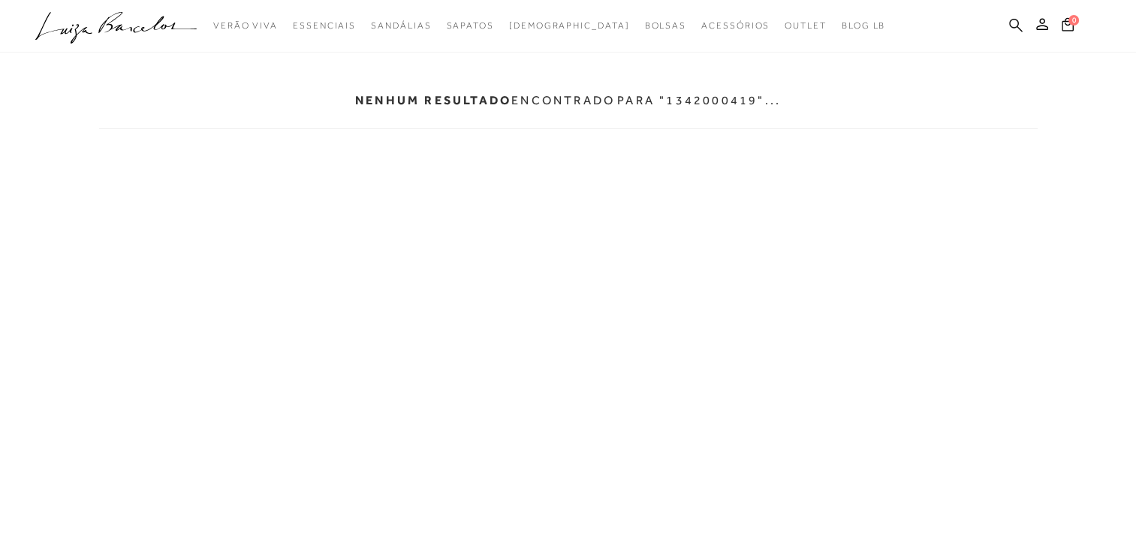
click at [1016, 18] on icon at bounding box center [1016, 25] width 14 height 14
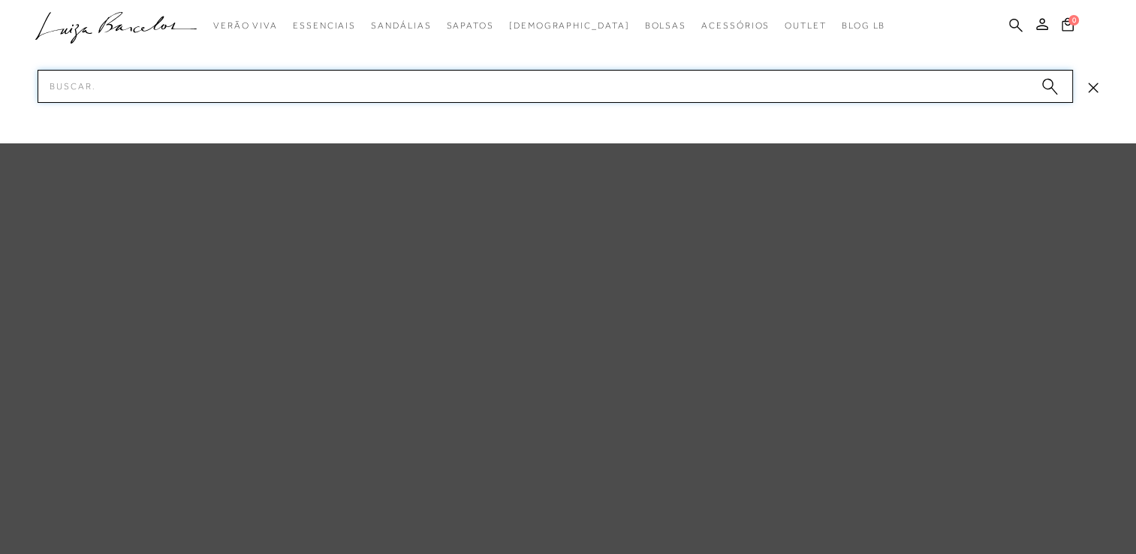
paste input "1342000418"
type input "1342000418"
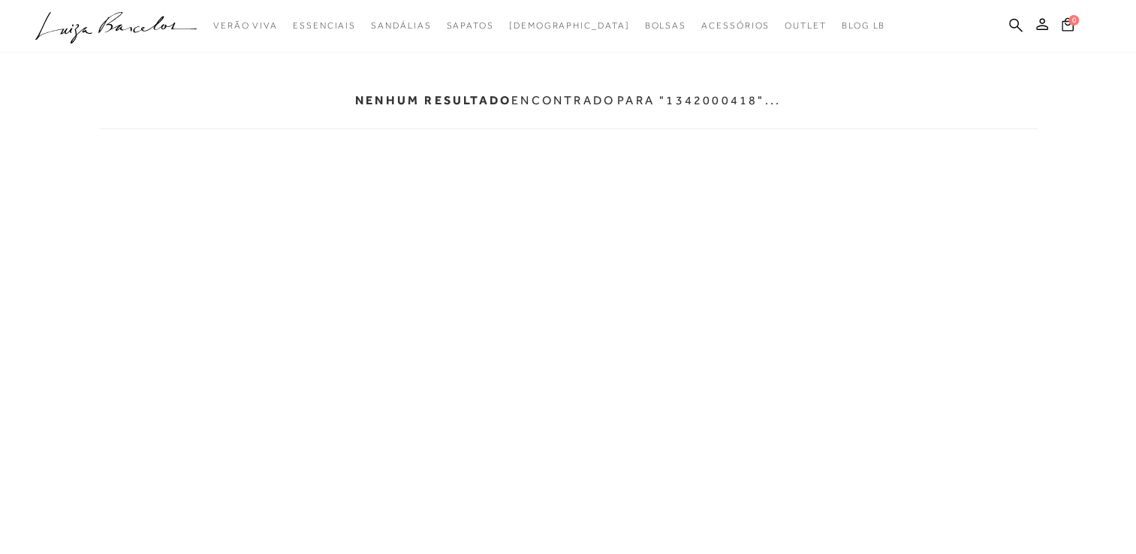
click at [1007, 23] on ul ".a{fill-rule:evenodd;} Verão Viva Em alta Modelo Essenciais" at bounding box center [556, 26] width 1042 height 28
click at [1018, 23] on icon at bounding box center [1016, 25] width 14 height 14
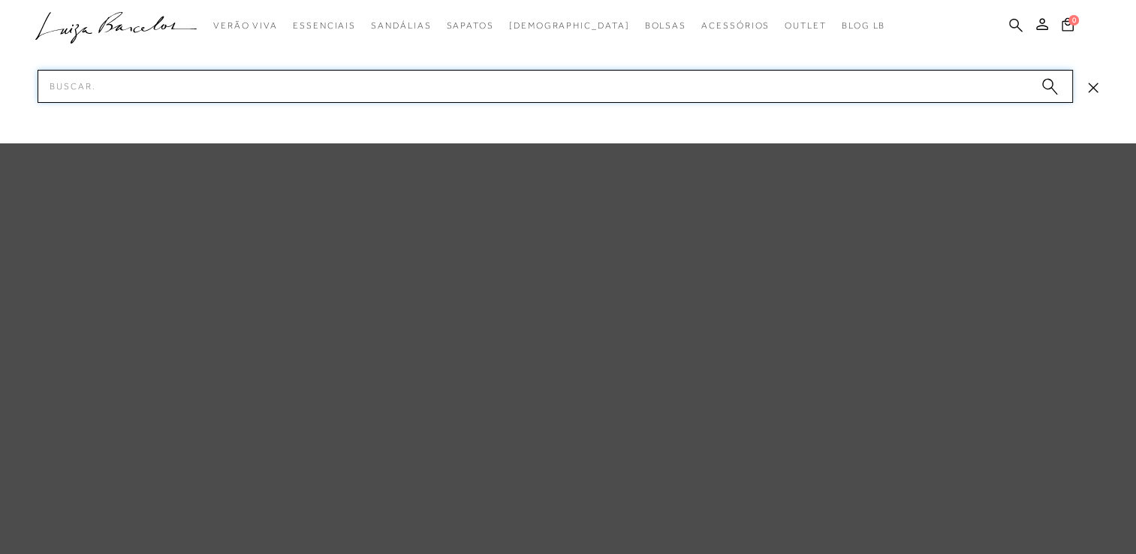
paste input "1342000418"
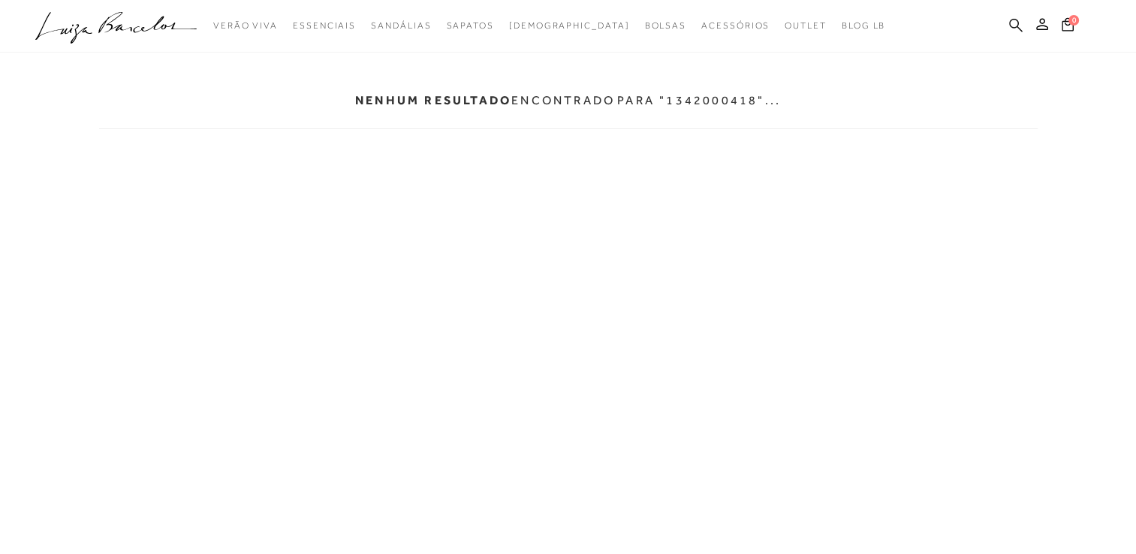
click at [1018, 32] on icon at bounding box center [1016, 25] width 14 height 14
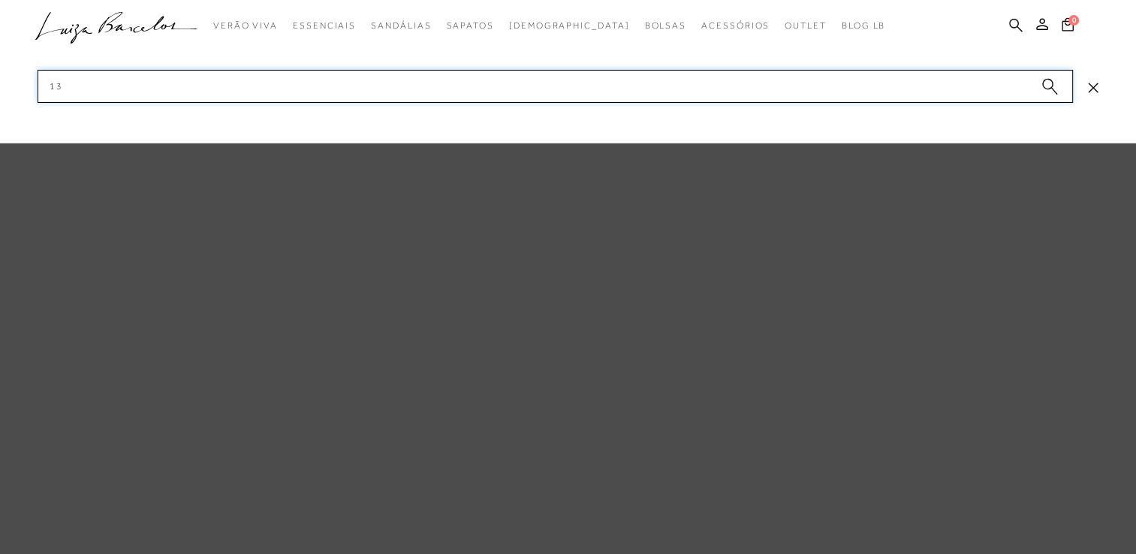
type input "1"
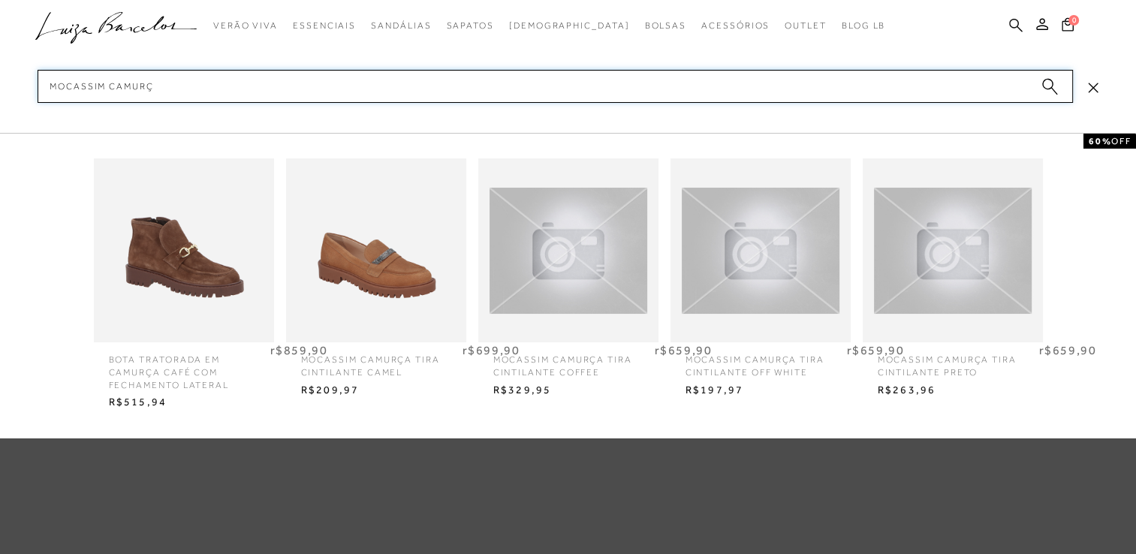
type input "mocassim camurça"
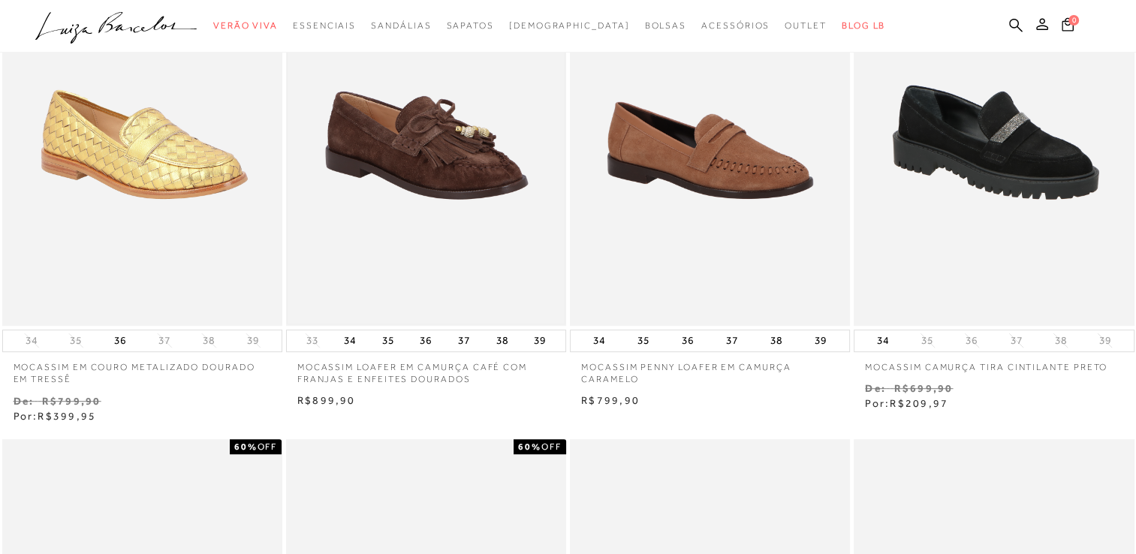
click at [471, 158] on img at bounding box center [425, 116] width 277 height 416
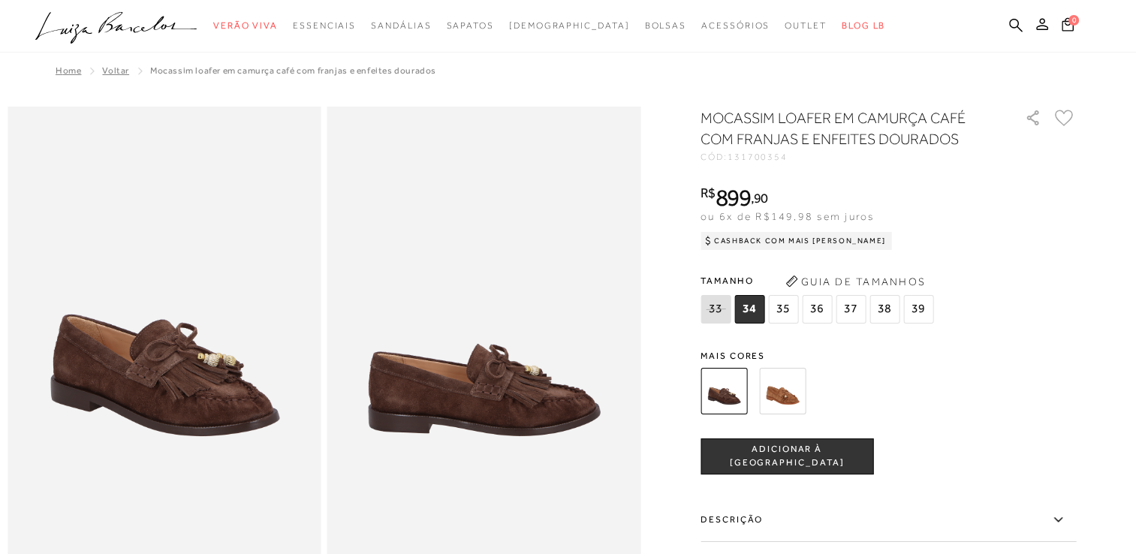
click at [766, 164] on div "MOCASSIM LOAFER EM CAMURÇA CAFÉ COM FRANJAS E ENFEITES DOURADOS CÓD: 131700354 …" at bounding box center [887, 441] width 375 height 668
copy span "131700354"
click at [1015, 22] on icon at bounding box center [1016, 25] width 14 height 14
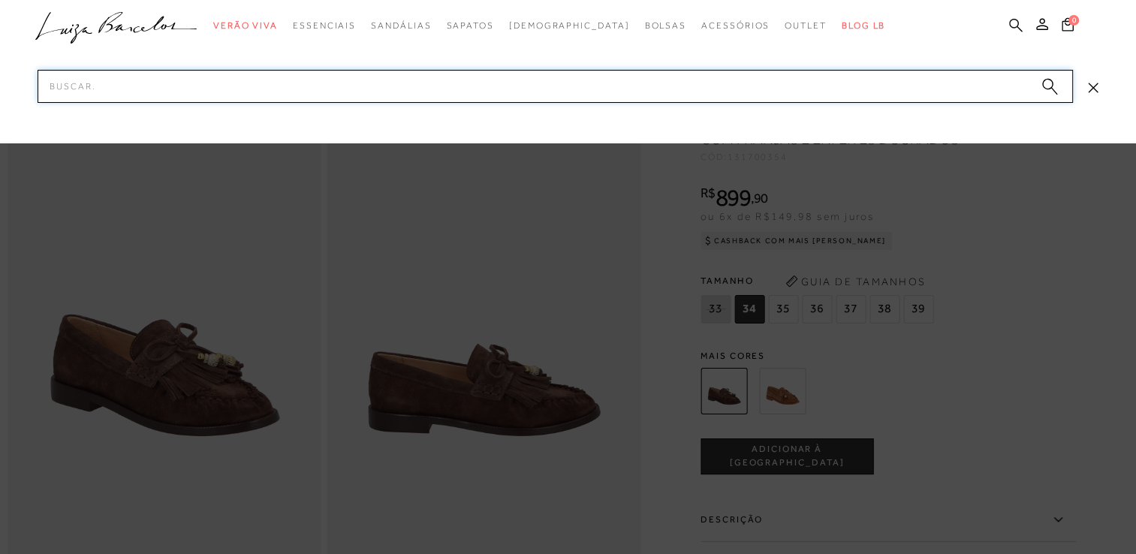
paste input "123502158"
type input "123502158"
